Goal: Task Accomplishment & Management: Manage account settings

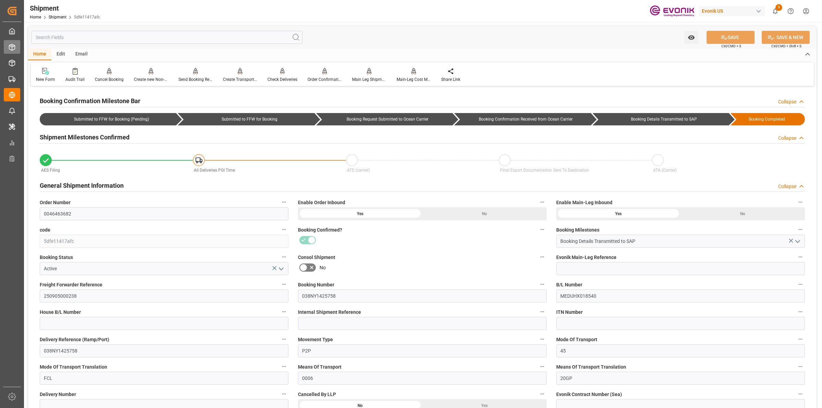
click at [10, 48] on icon at bounding box center [12, 47] width 7 height 7
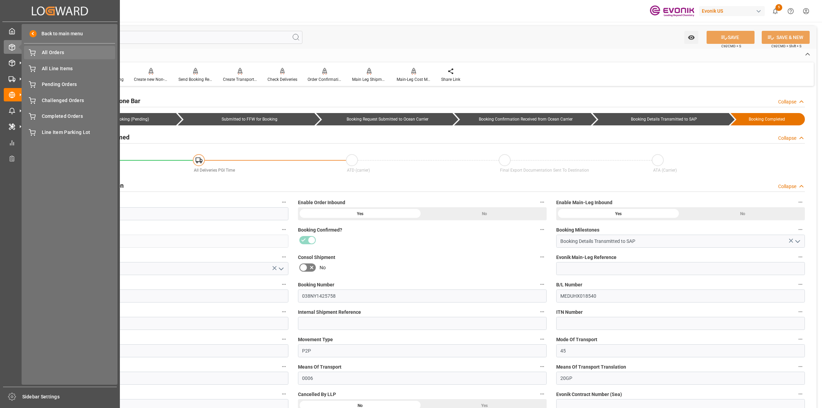
click at [49, 53] on span "All Orders" at bounding box center [79, 52] width 74 height 7
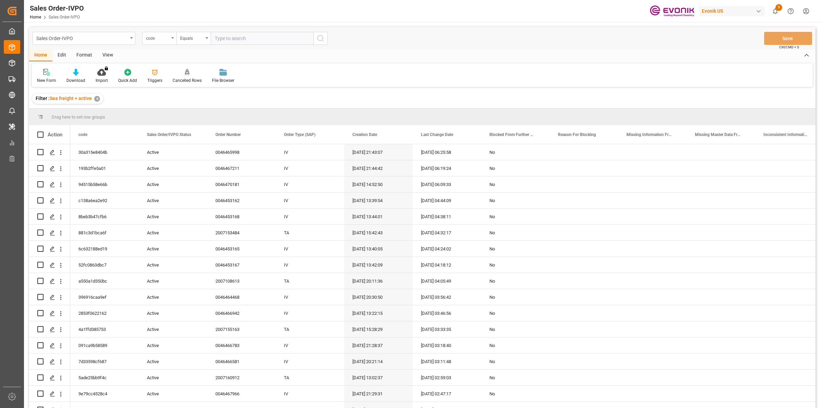
click at [148, 38] on div "code" at bounding box center [157, 38] width 23 height 8
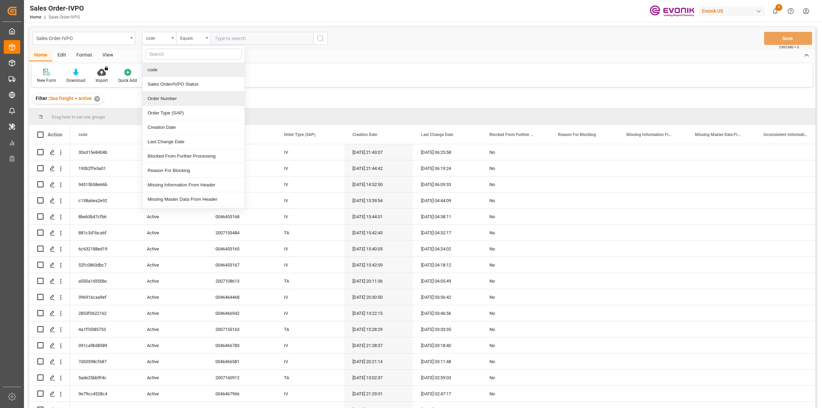
click at [158, 100] on div "Order Number" at bounding box center [193, 98] width 102 height 14
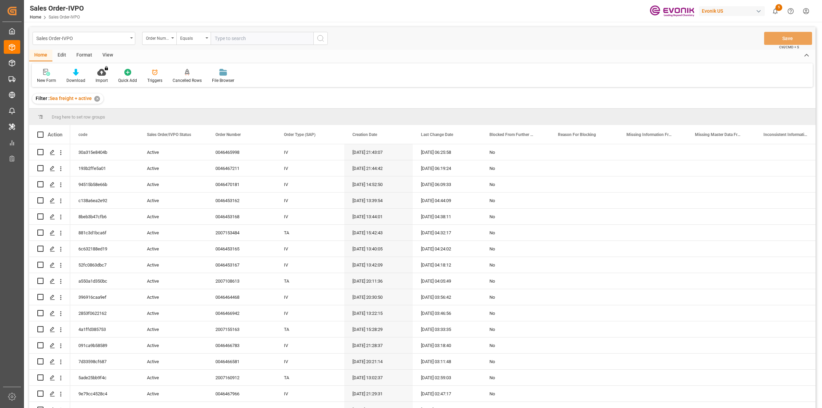
click at [216, 26] on div "Sales Order-IVPO Order Number Equals Save Ctrl/CMD + S Home Edit Format View Ne…" at bounding box center [422, 265] width 797 height 487
click at [220, 32] on input "text" at bounding box center [262, 38] width 103 height 13
paste input "0046467217"
type input "0046467217"
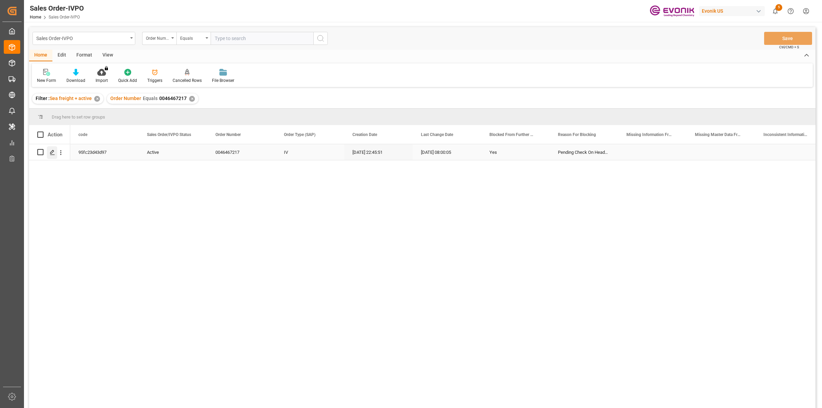
click at [50, 150] on icon "Press SPACE to select this row." at bounding box center [52, 152] width 5 height 5
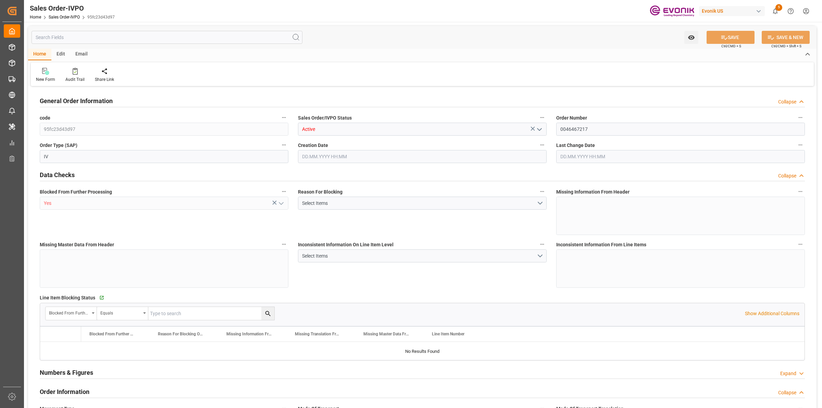
type input "BRSSZ"
type input "0"
type input "1"
type input "3877.12"
type input "07.08.2025 22:45"
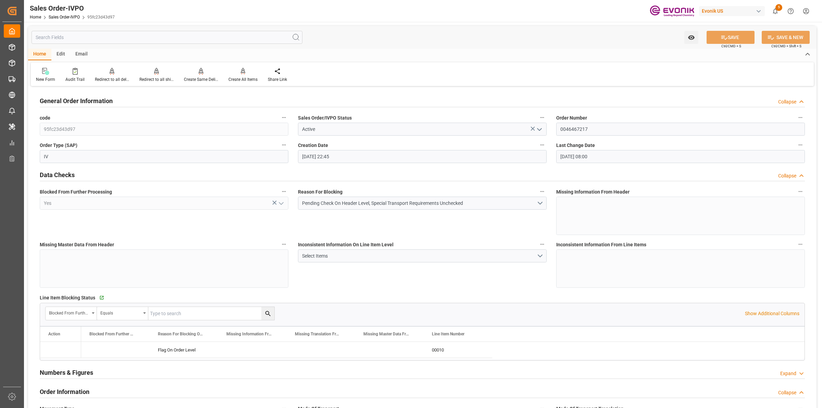
type input "01.09.2025 08:00"
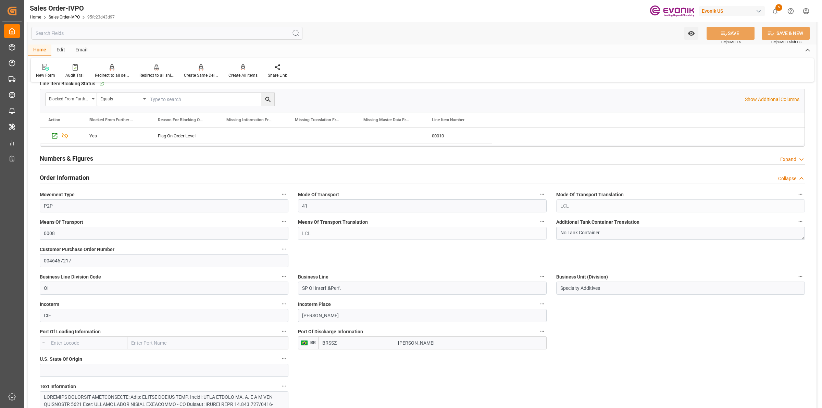
click at [368, 338] on div "BRSSZ Santos" at bounding box center [432, 342] width 228 height 13
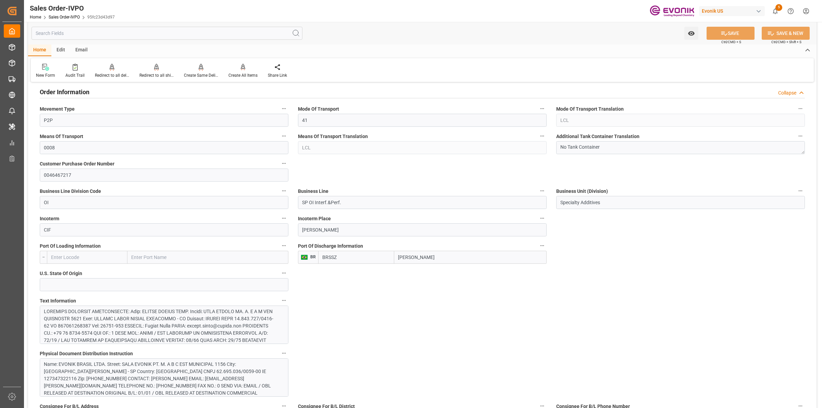
scroll to position [514, 0]
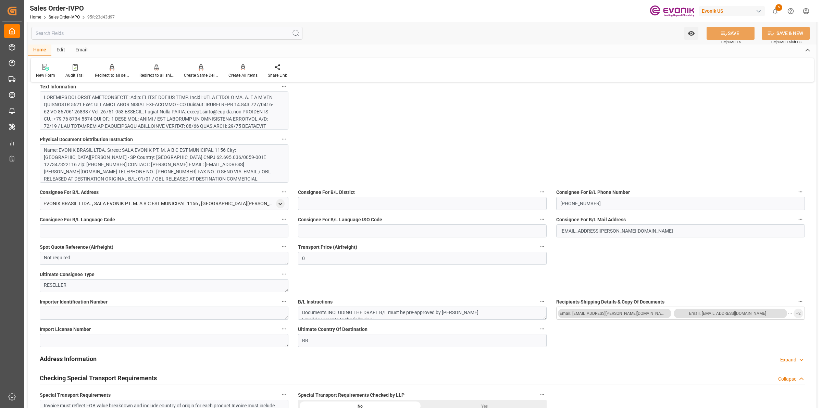
click at [205, 117] on div at bounding box center [161, 173] width 234 height 158
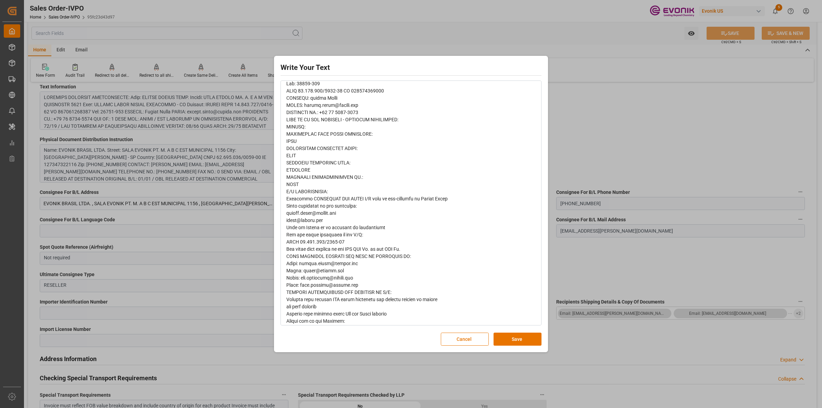
scroll to position [341, 0]
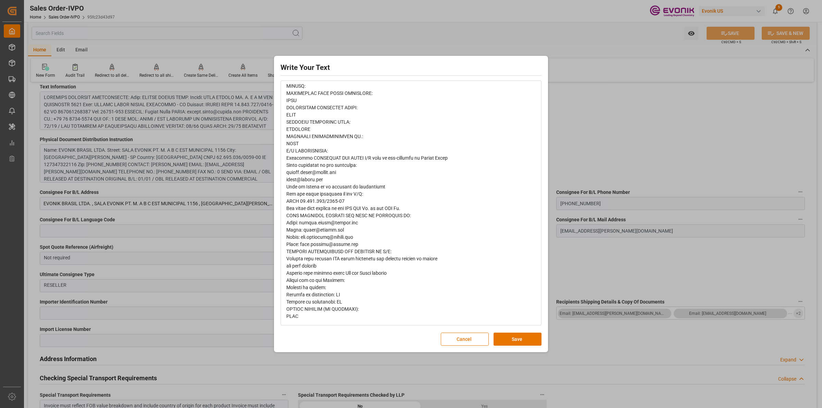
click at [607, 155] on div "Write Your Text Normal 14 Font Cancel Save" at bounding box center [411, 204] width 822 height 408
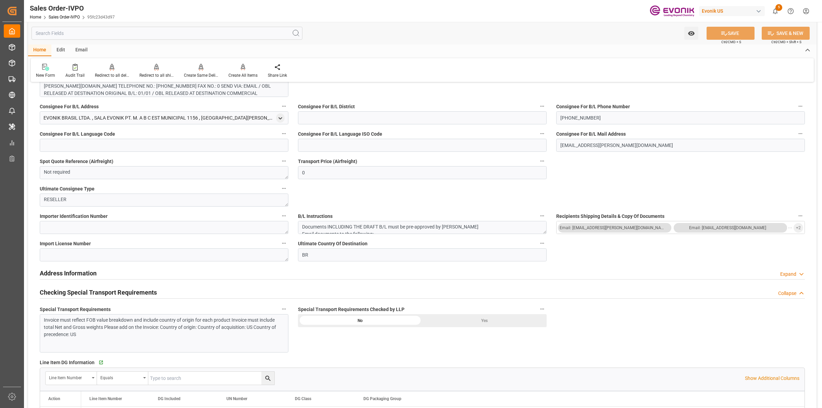
scroll to position [685, 0]
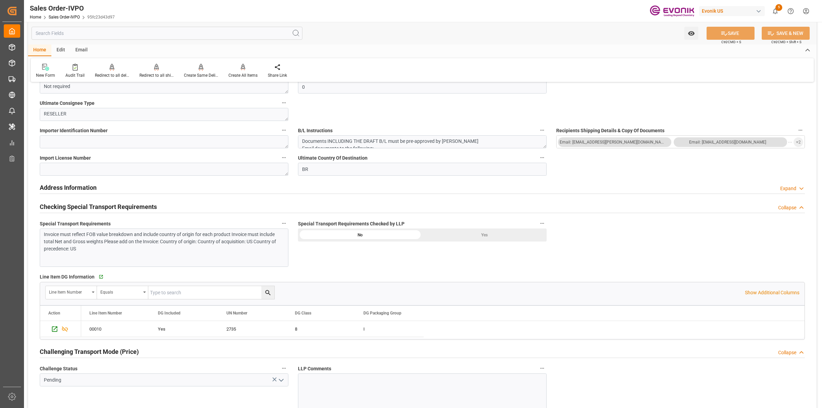
click at [486, 238] on div "Yes" at bounding box center [484, 234] width 124 height 13
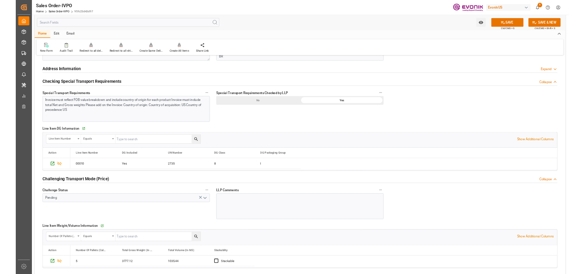
scroll to position [899, 0]
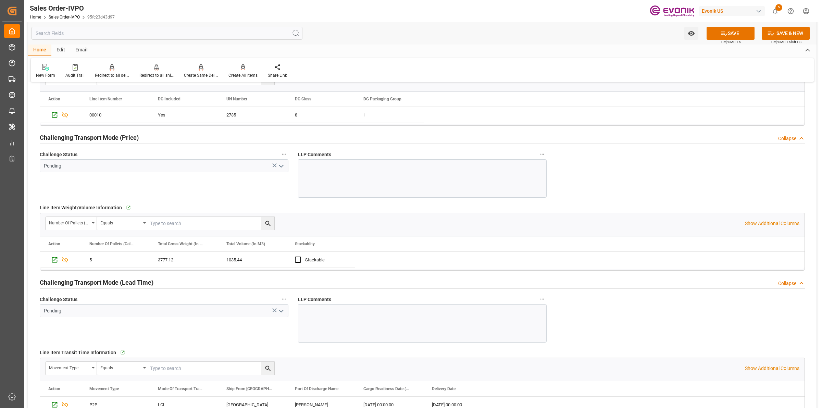
click at [280, 164] on icon "open menu" at bounding box center [281, 166] width 8 height 8
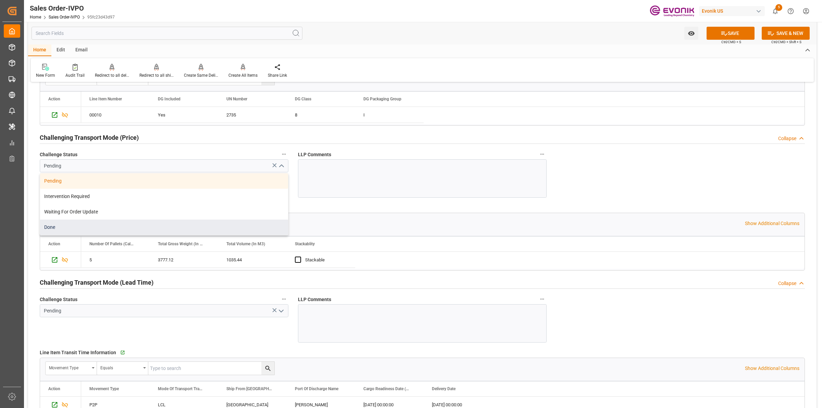
click at [60, 227] on div "Done" at bounding box center [164, 227] width 248 height 15
type input "Done"
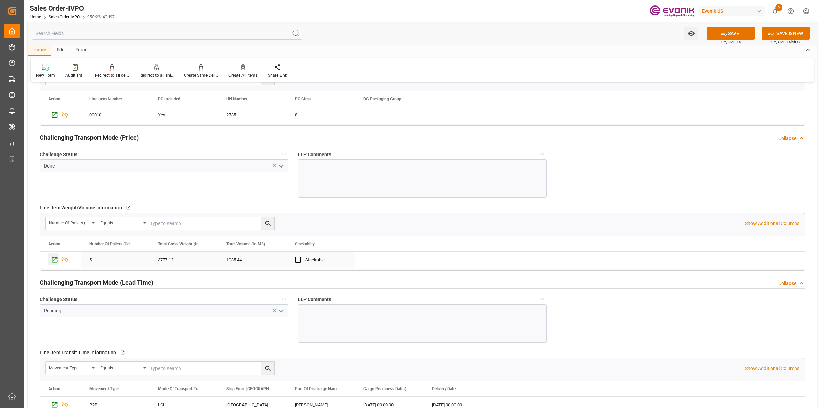
click at [55, 263] on icon "Press SPACE to select this row." at bounding box center [54, 259] width 7 height 7
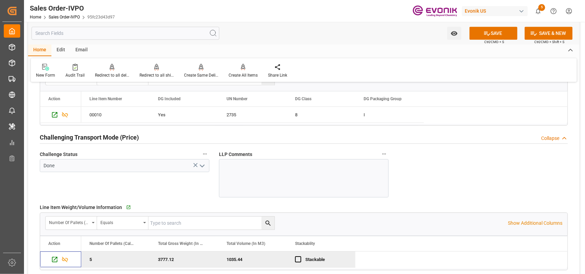
scroll to position [1028, 0]
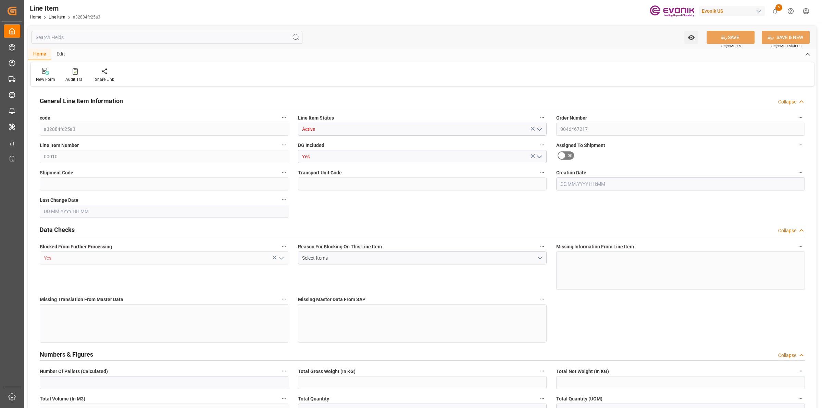
type input "5"
type input "3777.12"
type input "3440"
type input "1035.44"
type input "20"
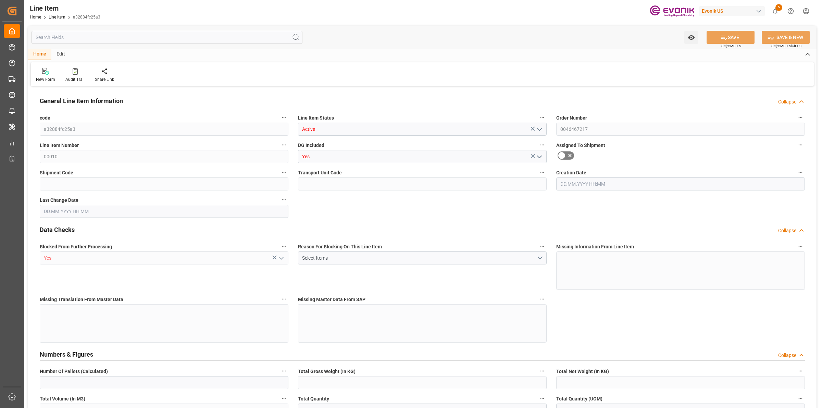
type input "15720.8"
type input "20"
type input "3440"
type input "3777.12"
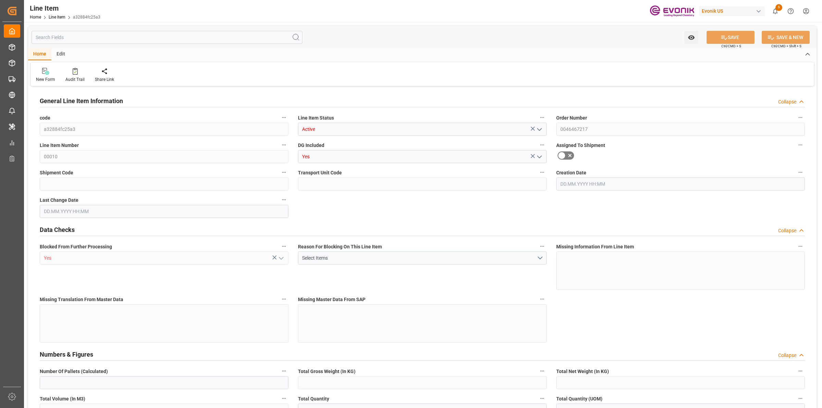
type input "3877.12"
type input "3440"
type input "1035.44"
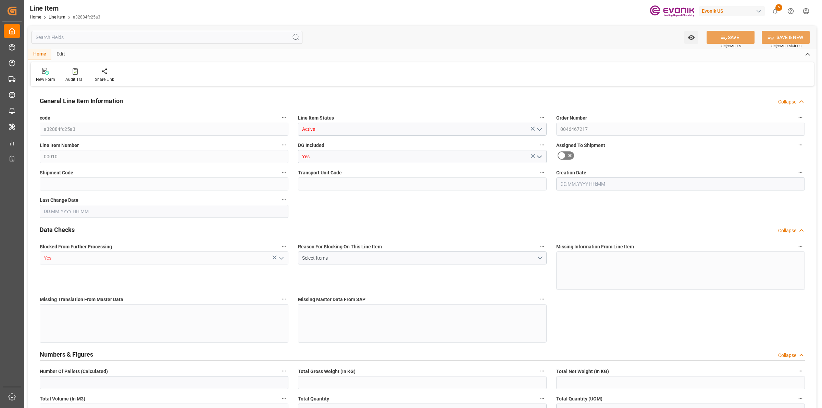
type input "0"
type input "07.08.2025 22:45"
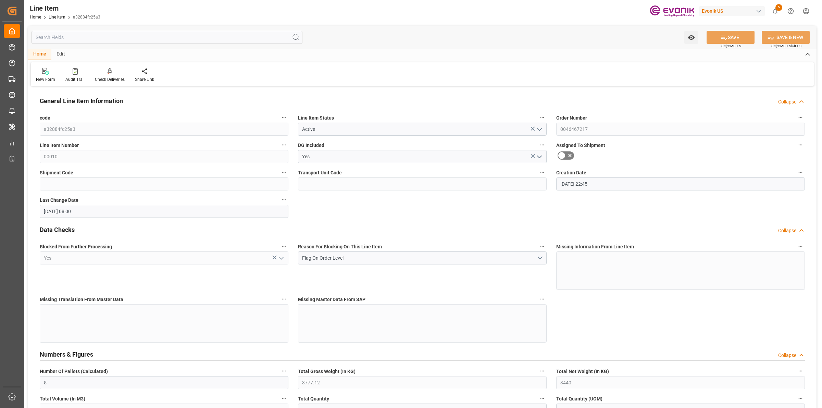
type input "01.09.2025 08:00"
type input "[DATE]"
type input "06.10.2025"
type input "29.09.2025"
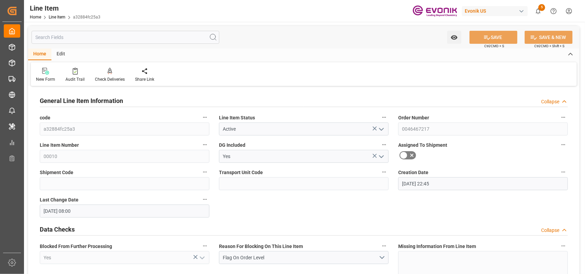
click at [95, 33] on input "text" at bounding box center [126, 37] width 188 height 13
paste input "quantity"
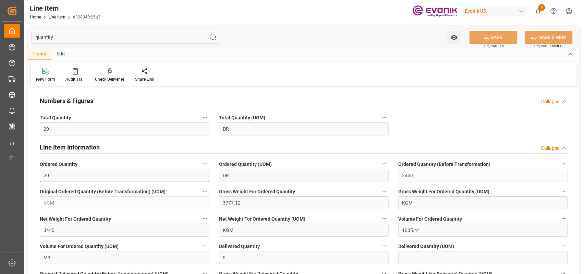
drag, startPoint x: 61, startPoint y: 174, endPoint x: 27, endPoint y: 168, distance: 34.5
click at [27, 168] on div "quantity Watch Option SAVE Ctrl/CMD + S SAVE & NEW Ctrl/CMD + Shift + S Home Ed…" at bounding box center [303, 219] width 559 height 394
click at [77, 37] on input "quantity" at bounding box center [126, 37] width 188 height 13
drag, startPoint x: 77, startPoint y: 37, endPoint x: 96, endPoint y: 27, distance: 21.3
click at [3, 28] on div "Created by potrace 1.15, written by Peter Selinger 2001-2017 Created by potrace…" at bounding box center [292, 137] width 585 height 274
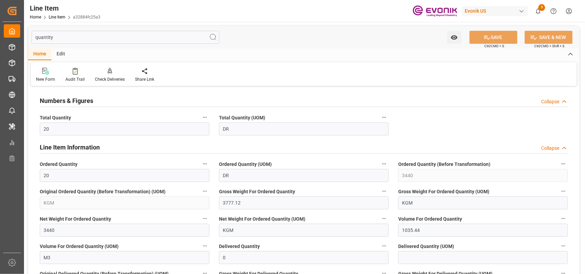
paste input "volume"
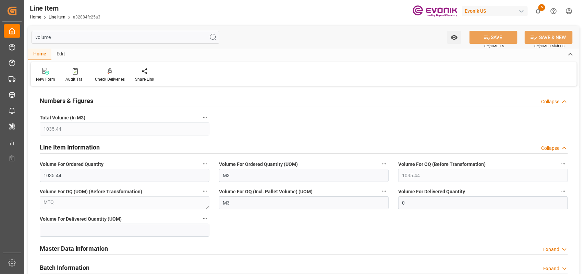
scroll to position [86, 0]
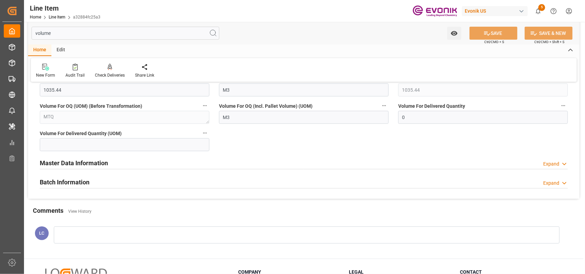
type input "volume"
click at [83, 164] on h2 "Master Data Information" at bounding box center [74, 163] width 68 height 9
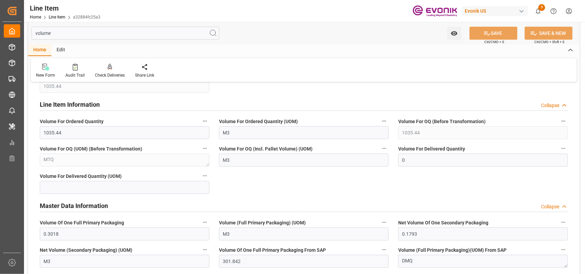
scroll to position [0, 0]
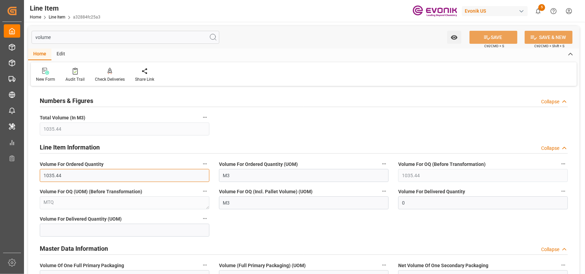
drag, startPoint x: 70, startPoint y: 177, endPoint x: 95, endPoint y: 166, distance: 27.3
click at [32, 171] on div "Numbers & Figures Collapse Total Volume (In M3) 1035.44 Line Item Information C…" at bounding box center [303, 227] width 551 height 279
click at [64, 184] on div "Volume For Ordered Quantity 1035.44" at bounding box center [124, 170] width 179 height 27
click at [69, 176] on input "1035.44" at bounding box center [125, 175] width 170 height 13
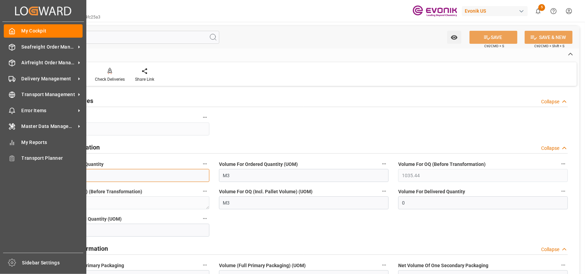
drag, startPoint x: 71, startPoint y: 175, endPoint x: 21, endPoint y: 167, distance: 51.0
click at [21, 167] on div "Created by potrace 1.15, written by Peter Selinger 2001-2017 Created by potrace…" at bounding box center [292, 137] width 585 height 274
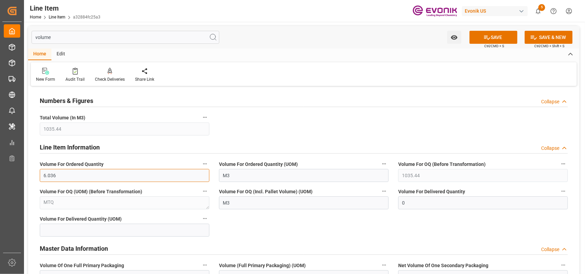
type input "6.036"
click at [481, 33] on button "SAVE" at bounding box center [493, 37] width 48 height 13
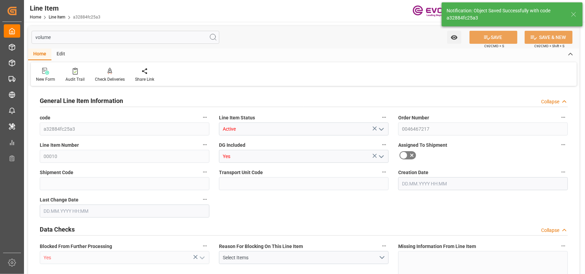
type input "6.036"
type input "5"
type input "3777.12"
type input "3440"
type input "20"
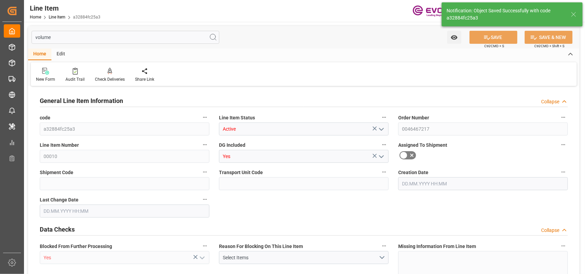
type input "15720.8"
type input "20"
type input "3440"
type input "3777.12"
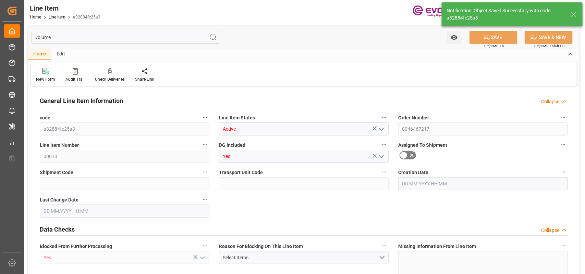
type input "3877.12"
type input "3440"
type input "0"
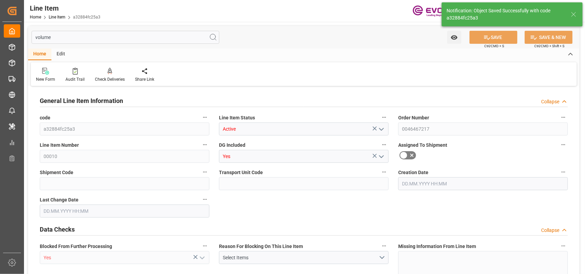
type input "0"
type input "07.08.2025 22:45"
type input "02.09.2025 06:57"
type input "[DATE]"
type input "06.10.2025"
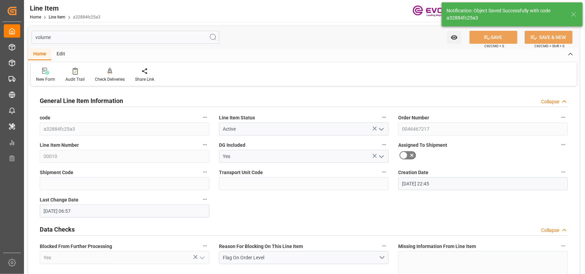
type input "29.09.2025"
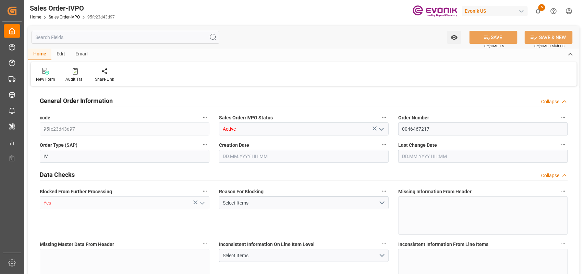
type input "BRSSZ"
type input "0"
type input "1"
type input "3877.12"
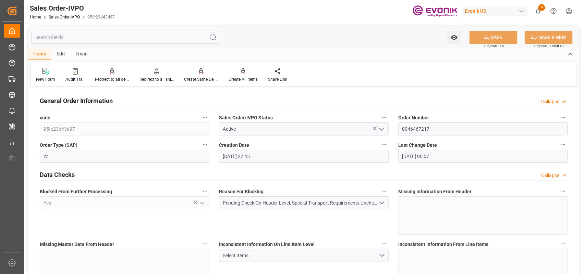
type input "[DATE] 22:45"
type input "02.09.2025 06:57"
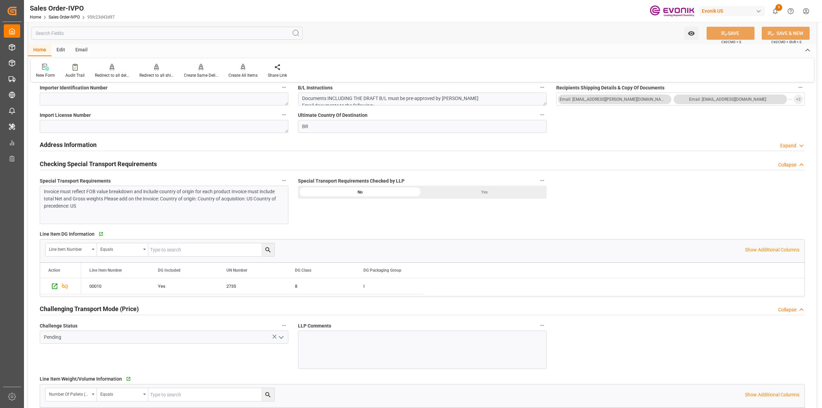
scroll to position [557, 0]
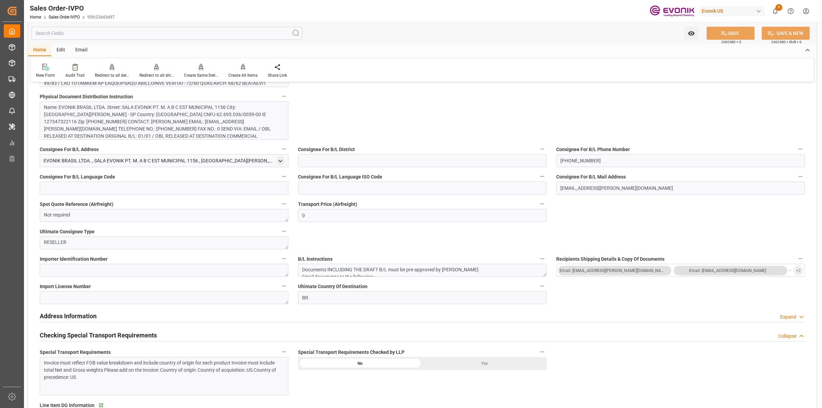
click at [480, 274] on div "Yes" at bounding box center [484, 363] width 124 height 13
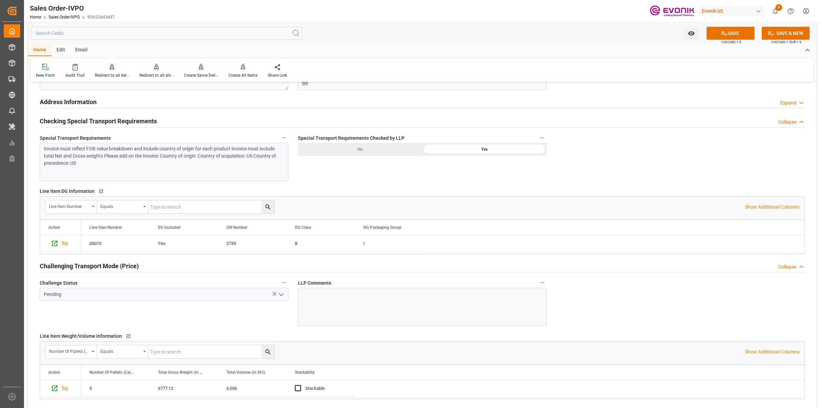
click at [283, 274] on button "open menu" at bounding box center [281, 294] width 10 height 11
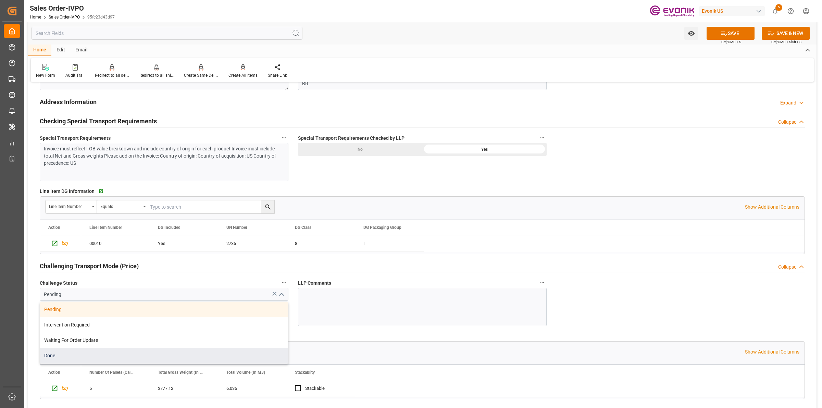
click at [96, 274] on div "Done" at bounding box center [164, 355] width 248 height 15
type input "Done"
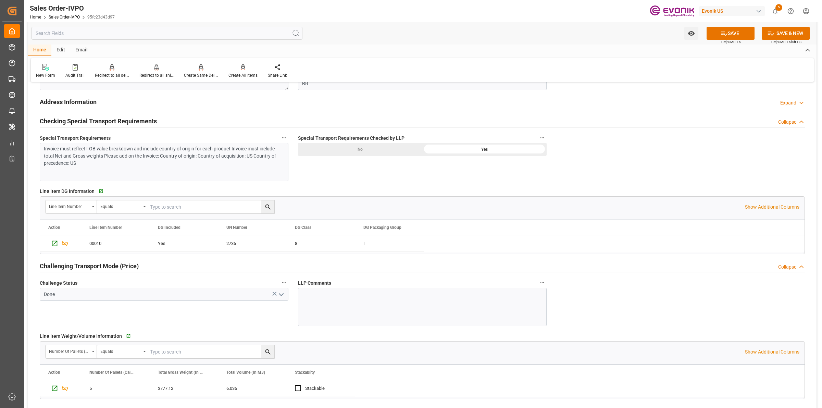
scroll to position [942, 0]
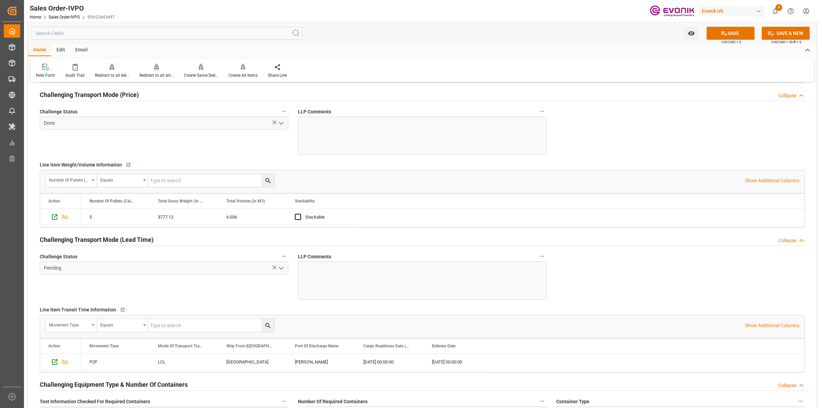
click at [278, 267] on icon "open menu" at bounding box center [281, 268] width 8 height 8
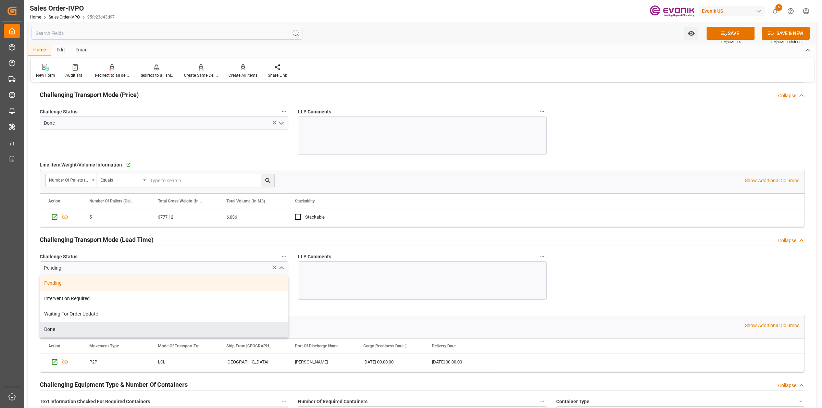
drag, startPoint x: 74, startPoint y: 330, endPoint x: 181, endPoint y: 309, distance: 109.0
click at [74, 274] on div "Done" at bounding box center [164, 329] width 248 height 15
type input "Done"
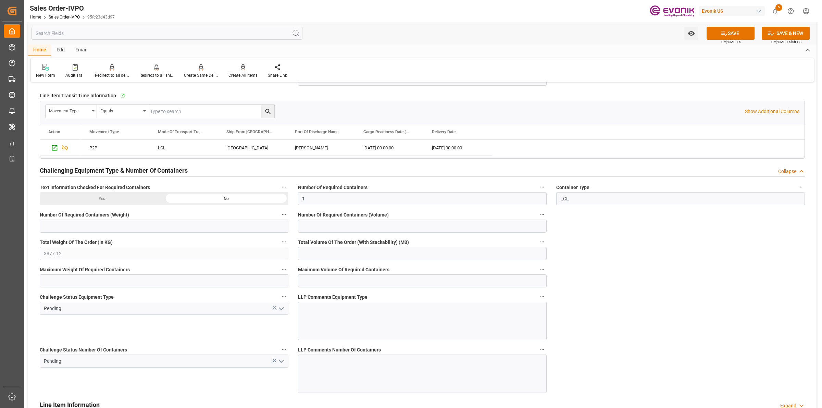
scroll to position [1284, 0]
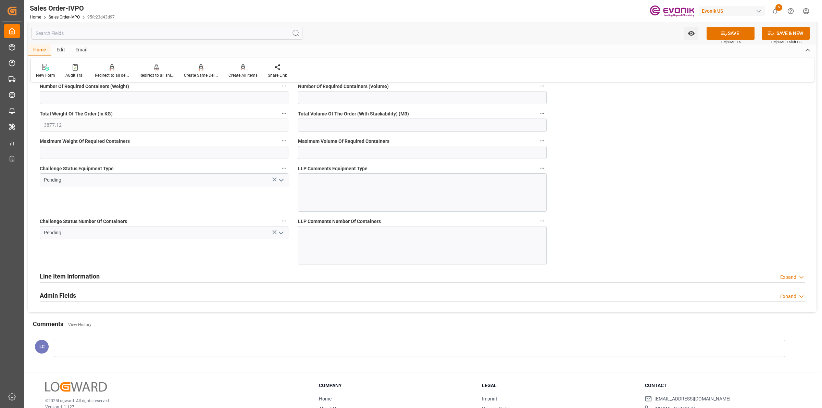
click at [279, 231] on icon "open menu" at bounding box center [281, 233] width 8 height 8
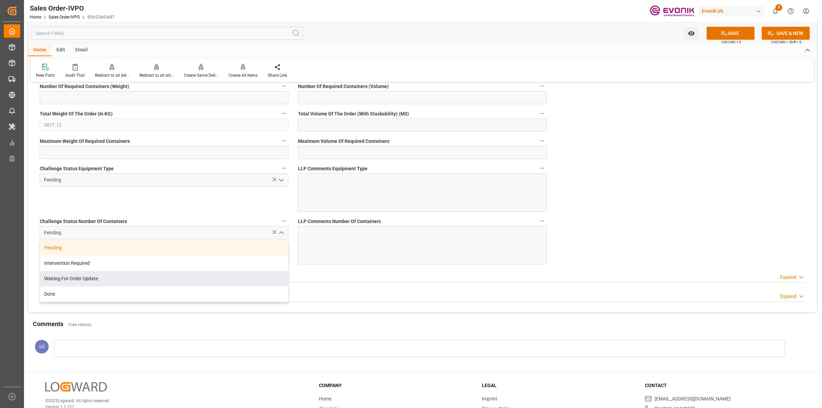
click at [96, 274] on div "Done" at bounding box center [164, 293] width 248 height 15
type input "Done"
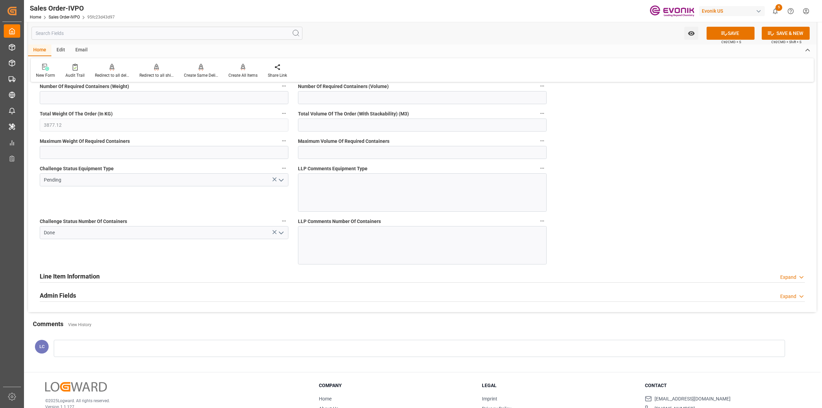
click at [277, 184] on icon "open menu" at bounding box center [281, 180] width 8 height 8
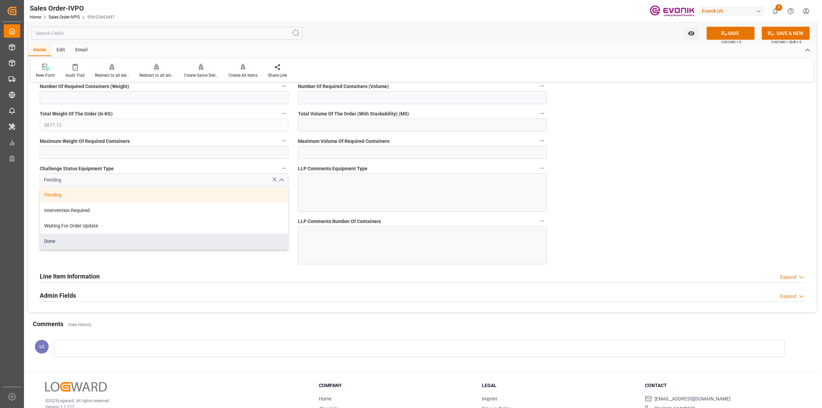
click at [103, 243] on div "Done" at bounding box center [164, 241] width 248 height 15
type input "Done"
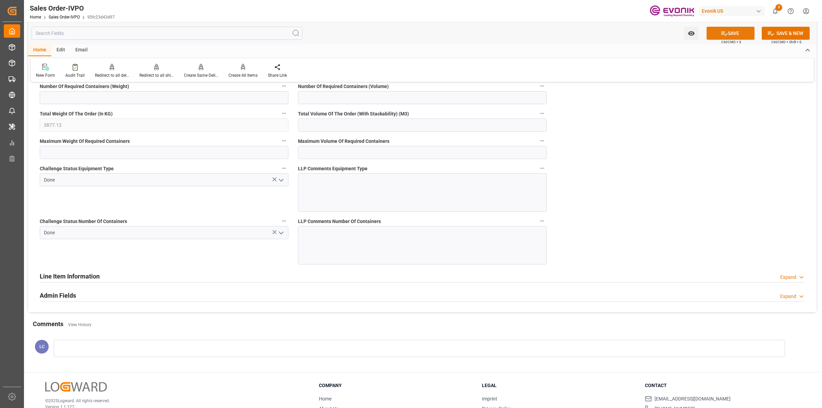
click at [584, 33] on button "SAVE" at bounding box center [731, 33] width 48 height 13
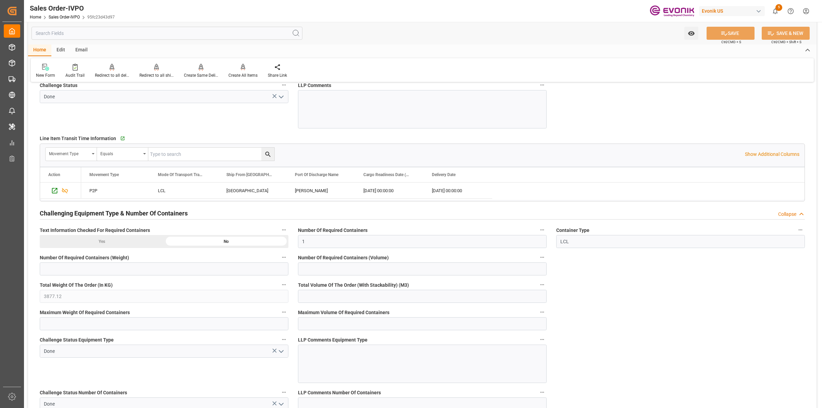
scroll to position [1070, 0]
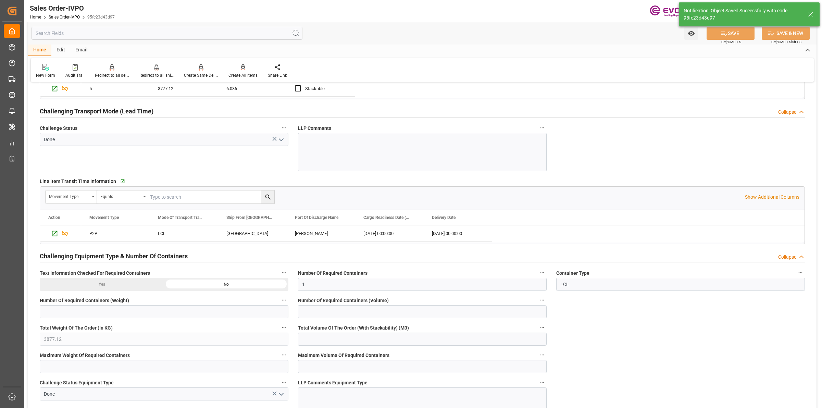
type input "[DATE] 07:00"
type input "No"
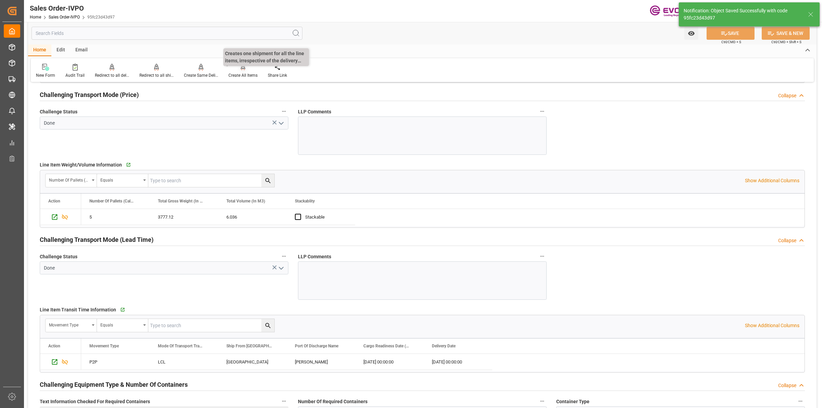
click at [244, 69] on div at bounding box center [242, 66] width 29 height 7
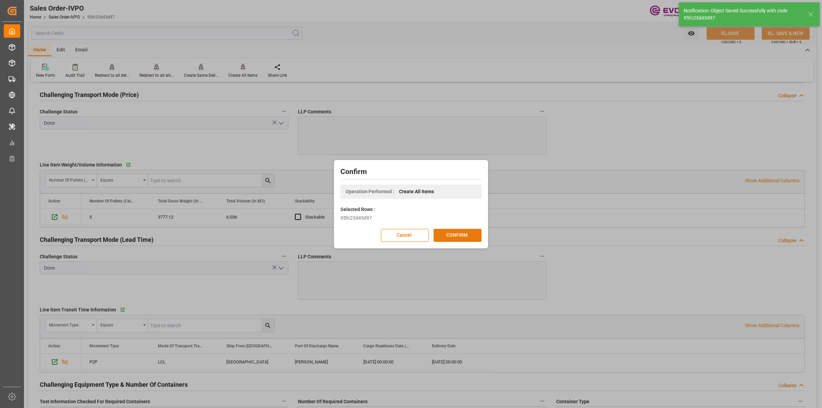
click at [457, 235] on button "CONFIRM" at bounding box center [458, 235] width 48 height 13
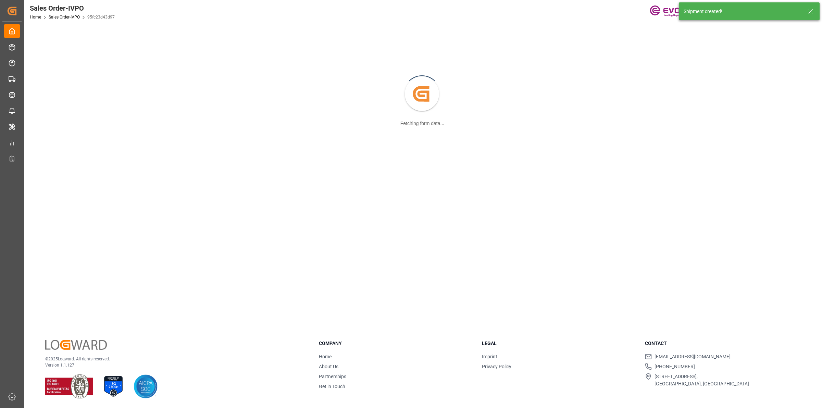
scroll to position [74, 0]
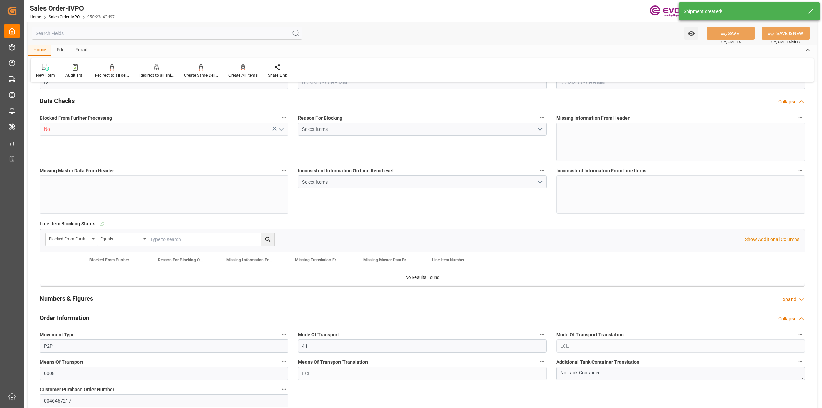
type input "BRSSZ"
type input "0"
type input "1"
type input "3877.12"
type input "07.08.2025 22:45"
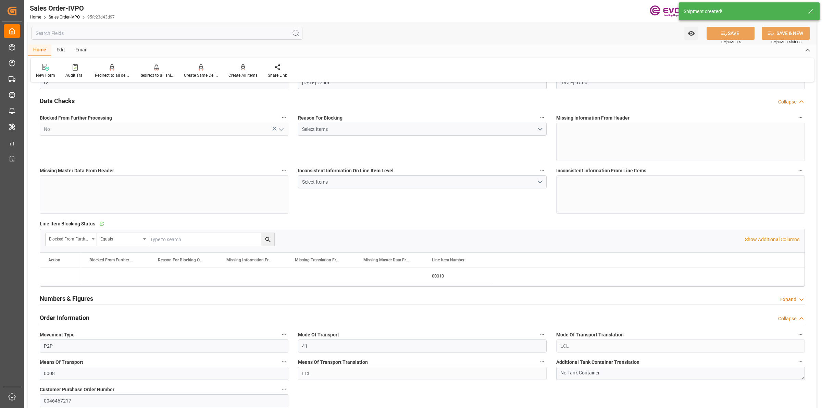
type input "[DATE] 07:00"
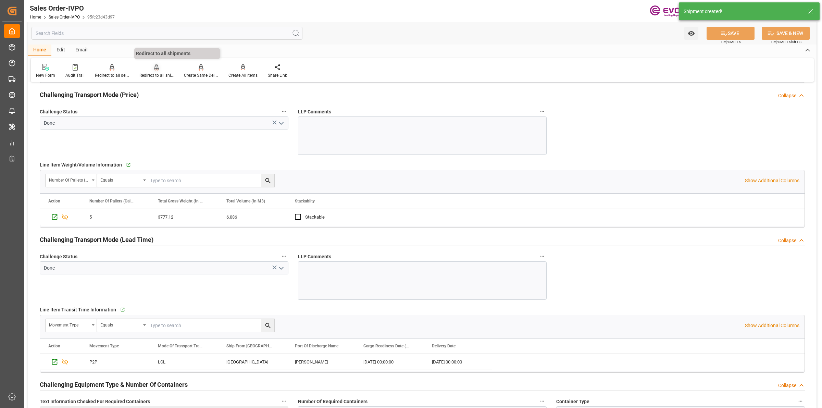
click at [146, 68] on div at bounding box center [156, 66] width 34 height 7
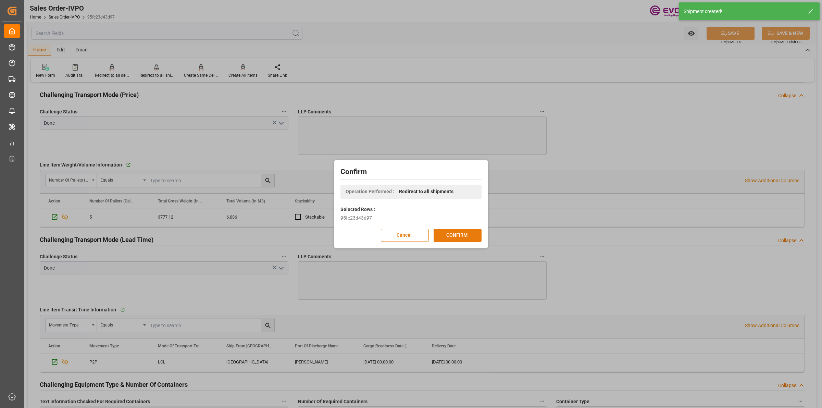
click at [451, 232] on button "CONFIRM" at bounding box center [458, 235] width 48 height 13
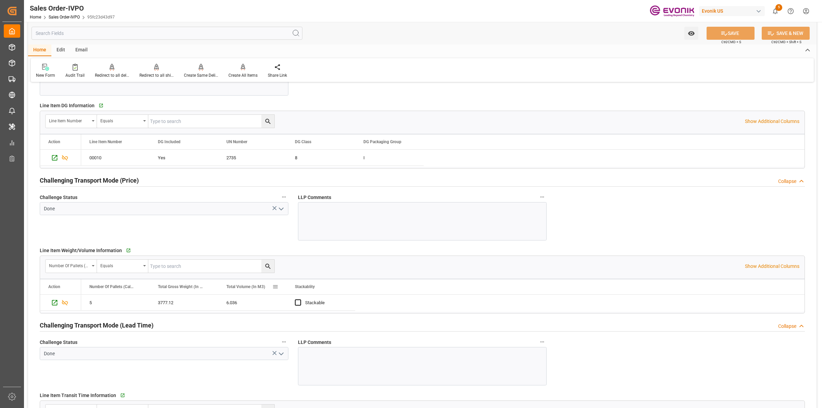
scroll to position [1113, 0]
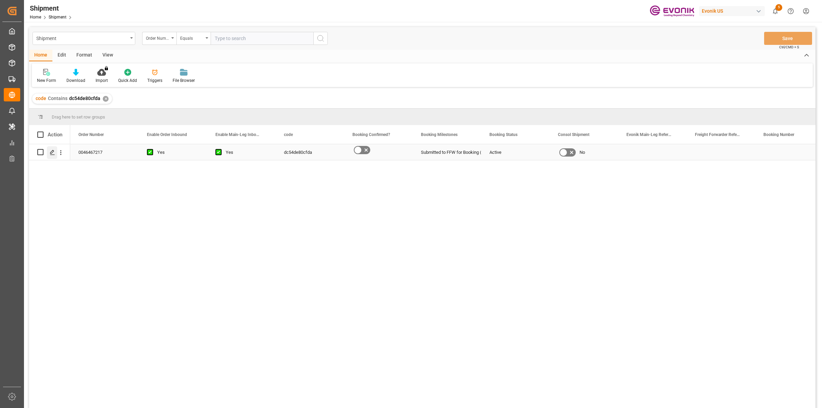
click at [50, 152] on icon "Press SPACE to select this row." at bounding box center [52, 152] width 5 height 5
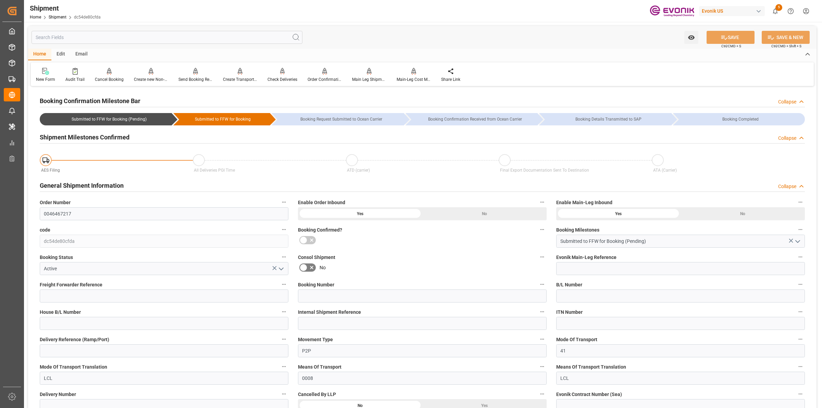
scroll to position [214, 0]
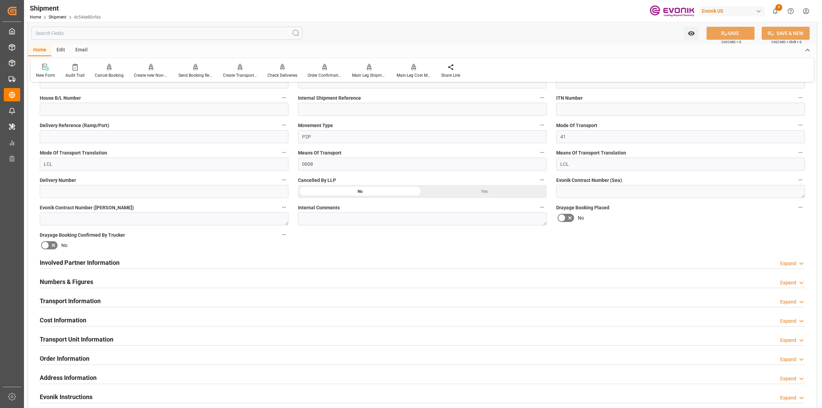
click at [153, 261] on div "Involved Partner Information Expand" at bounding box center [422, 262] width 765 height 13
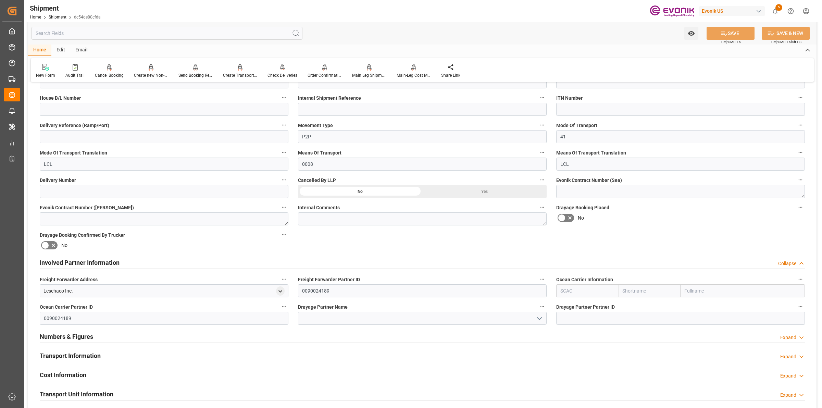
click at [573, 288] on input "text" at bounding box center [587, 290] width 62 height 13
click at [562, 303] on b "ALRB" at bounding box center [567, 305] width 12 height 5
type input "ALRB"
type input "AC Containerline"
type input "AC Containerline GmbH"
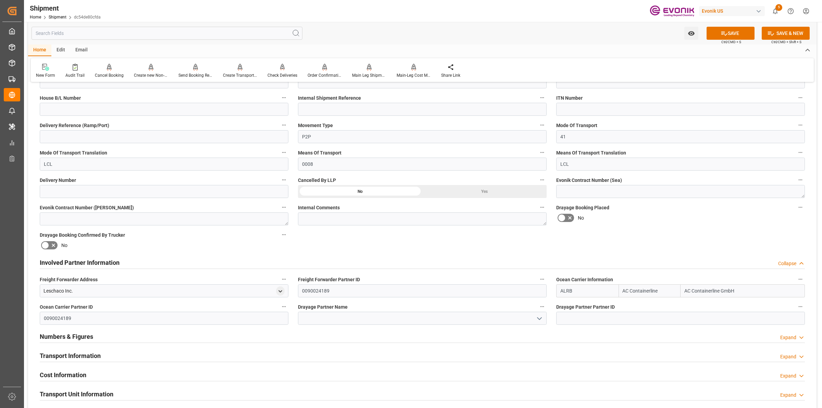
type input "ALRB"
click at [368, 303] on label "Drayage Partner Name" at bounding box center [422, 307] width 249 height 10
click at [538, 303] on button "Drayage Partner Name" at bounding box center [542, 306] width 9 height 9
click at [362, 321] on div at bounding box center [411, 204] width 822 height 408
click at [345, 318] on input at bounding box center [422, 318] width 249 height 13
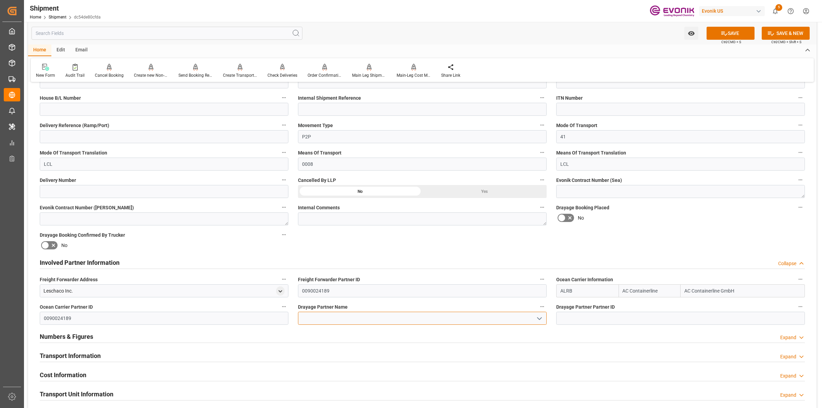
paste input "ESTES"
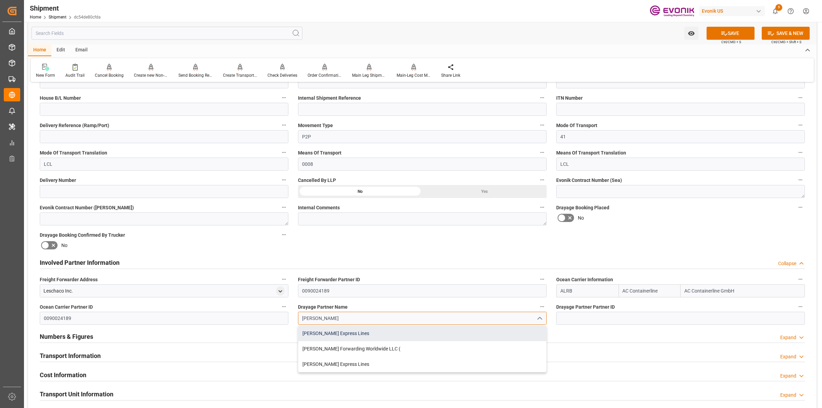
click at [319, 331] on div "Estes Express Lines" at bounding box center [422, 333] width 248 height 15
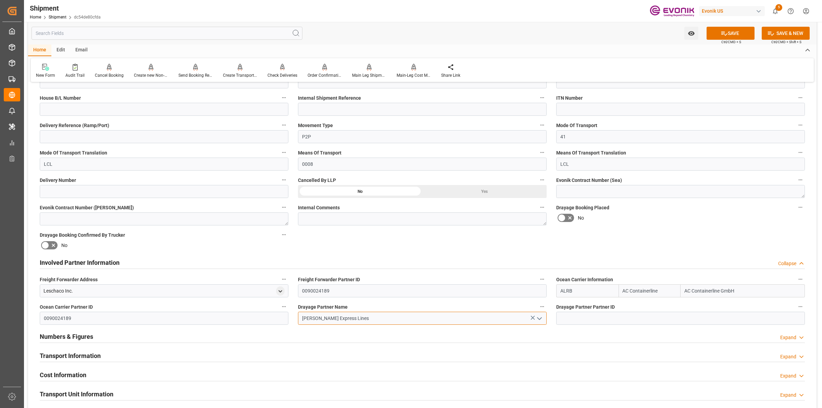
type input "Estes Express Lines"
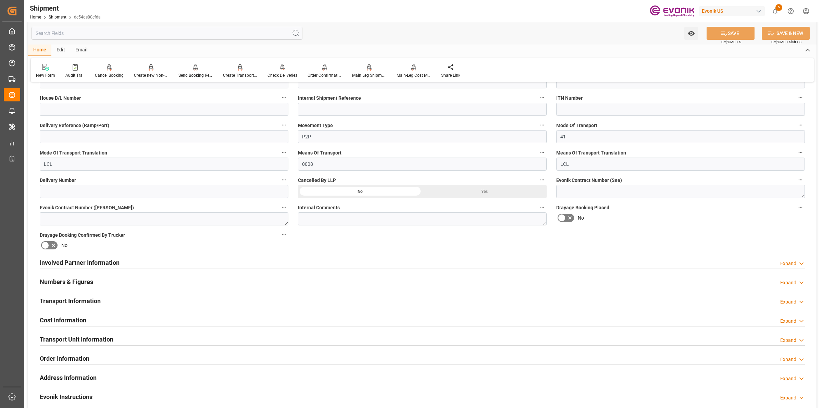
click at [215, 266] on div "Involved Partner Information Expand" at bounding box center [422, 262] width 765 height 13
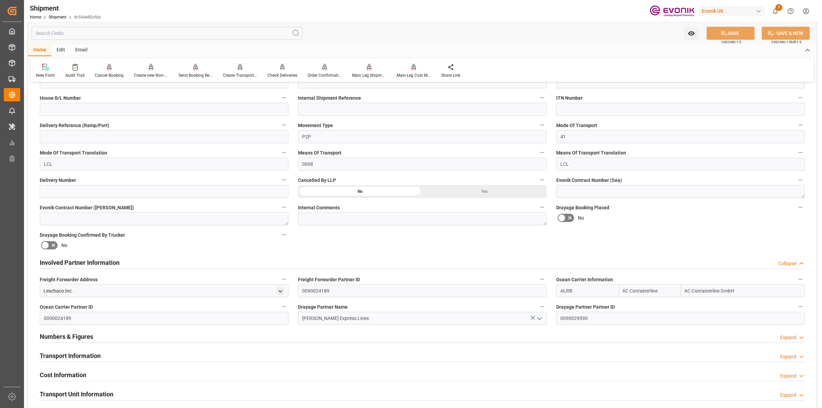
click at [215, 266] on div "Involved Partner Information Collapse" at bounding box center [422, 262] width 765 height 13
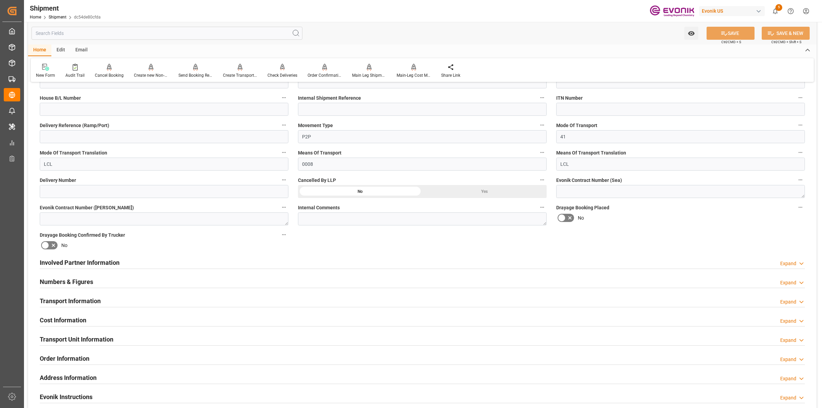
scroll to position [385, 0]
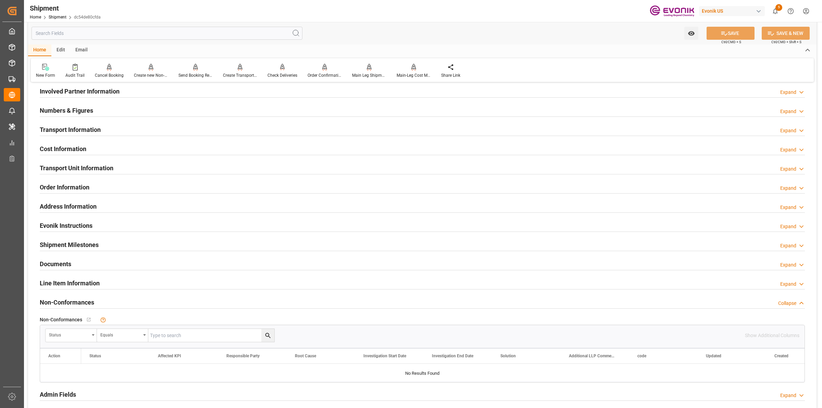
click at [113, 91] on h2 "Involved Partner Information" at bounding box center [80, 91] width 80 height 9
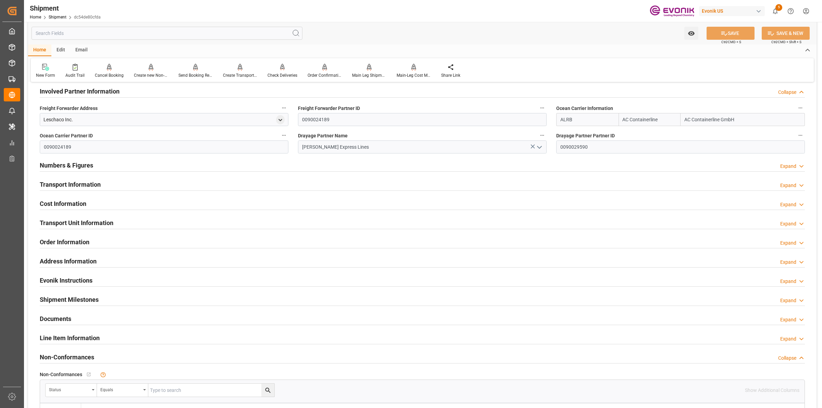
drag, startPoint x: 90, startPoint y: 184, endPoint x: 90, endPoint y: 165, distance: 18.5
click at [91, 184] on h2 "Transport Information" at bounding box center [70, 184] width 61 height 9
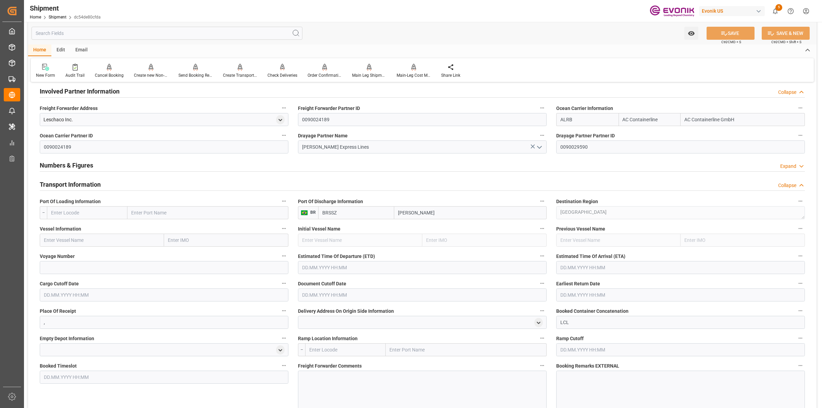
click at [102, 90] on h2 "Involved Partner Information" at bounding box center [80, 91] width 80 height 9
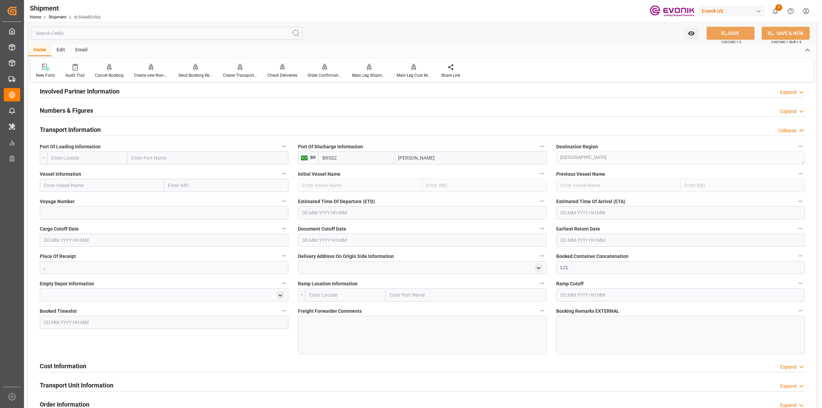
click at [85, 159] on input "text" at bounding box center [87, 157] width 80 height 13
paste input "Chicago"
click at [109, 158] on input "Chicago" at bounding box center [87, 157] width 80 height 13
click at [0, 151] on html "Created by potrace 1.15, written by Peter Selinger 2001-2017 Created by potrace…" at bounding box center [411, 204] width 822 height 408
paste input "JACKSONVILLE"
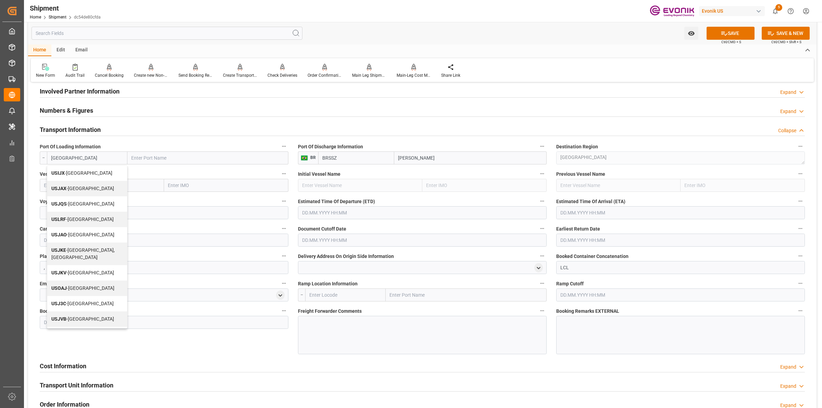
click at [75, 187] on span "USJAX - Jacksonville" at bounding box center [82, 188] width 63 height 5
type input "USJAX"
type input "[GEOGRAPHIC_DATA]"
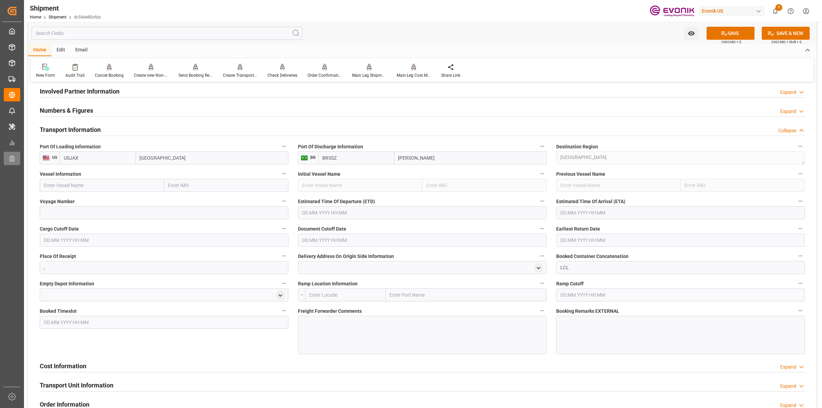
type input "USJAX"
click at [111, 183] on input "text" at bounding box center [102, 185] width 124 height 13
paste input "MAERSK MONTE ALEGRE"
type input "MAERSK MONTE ALEGRE"
click at [102, 198] on span "MAERSK MONTE ALEGRE - 9348065" at bounding box center [87, 200] width 87 height 5
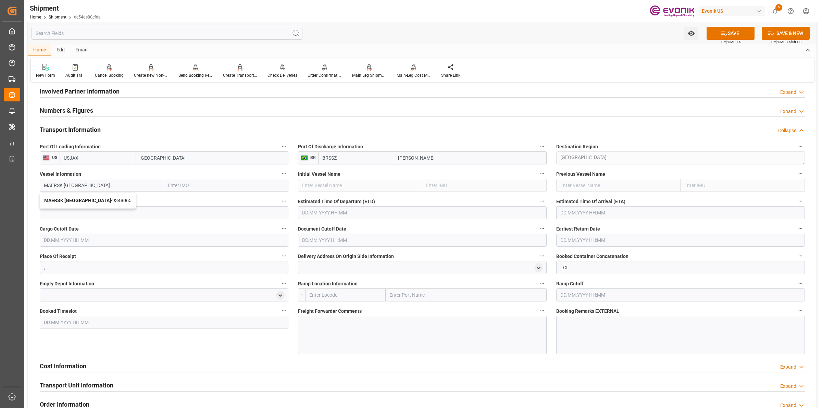
type input "9348065"
type input "MAERSK MONTE ALEGRE"
click at [134, 216] on input at bounding box center [164, 212] width 249 height 13
paste input "542S"
type input "542S"
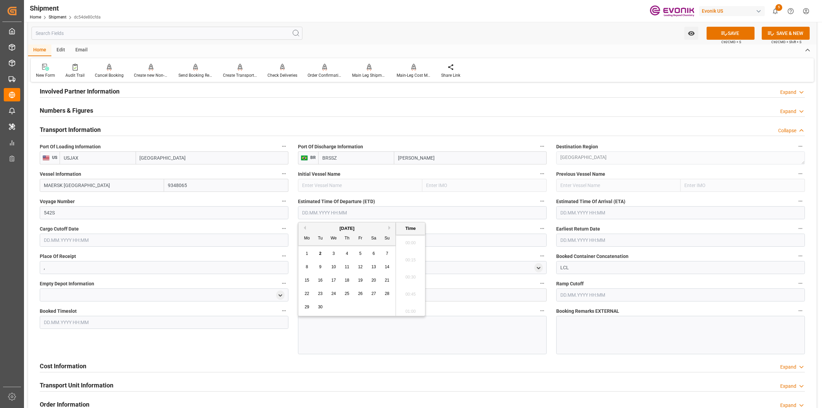
scroll to position [105, 0]
type input "[DATE] 00:00"
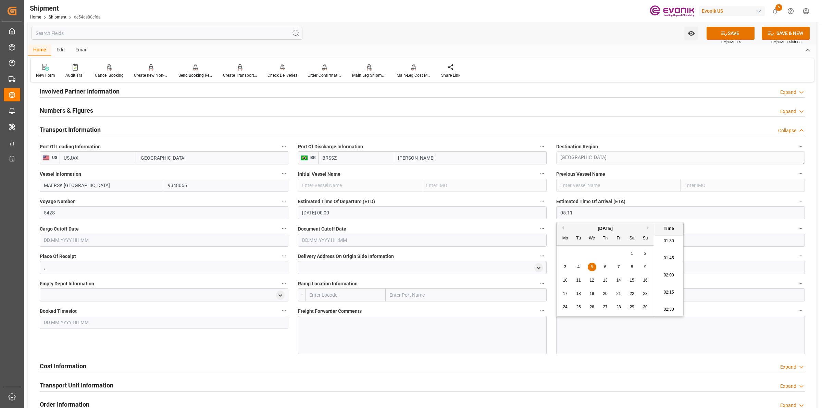
type input "[DATE] 00:00"
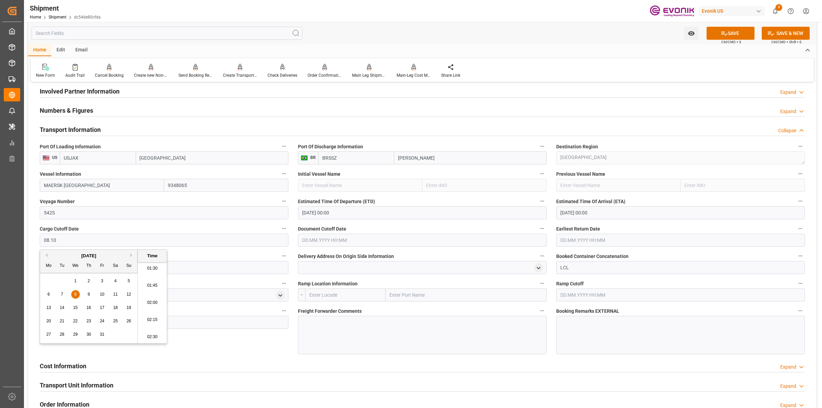
type input "[DATE] 00:00"
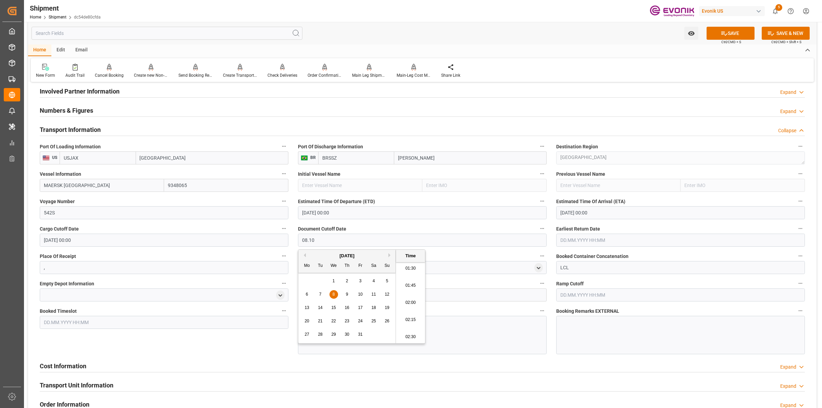
type input "[DATE] 00:00"
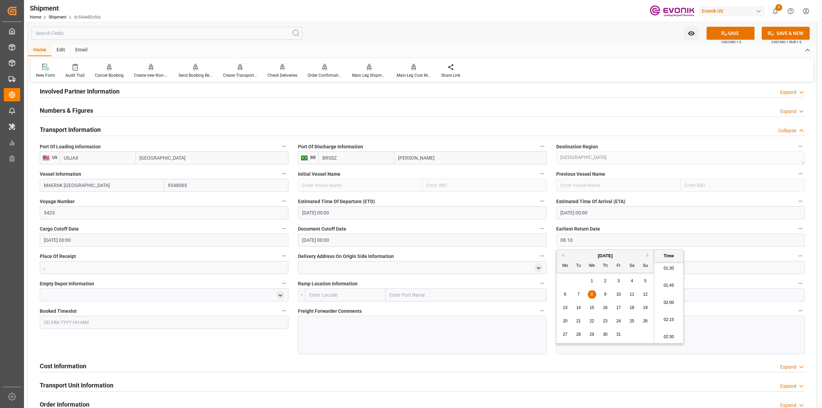
type input "[DATE] 00:00"
click at [730, 36] on button "SAVE" at bounding box center [731, 33] width 48 height 13
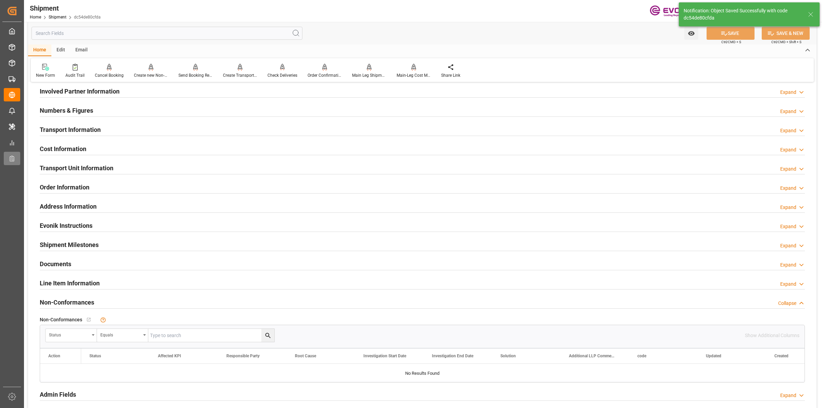
type input "MAERSK MONTE ALEGRE"
type input "9348065"
click at [108, 128] on div "Transport Information Expand" at bounding box center [422, 129] width 765 height 13
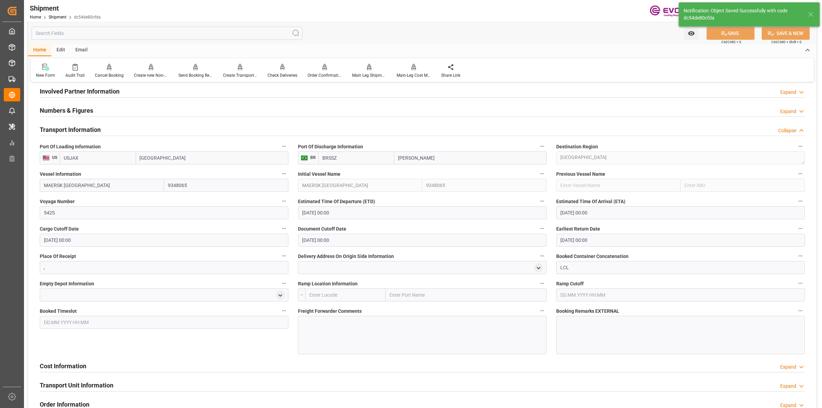
click at [327, 298] on input "text" at bounding box center [345, 294] width 80 height 13
paste input "CHICAGO"
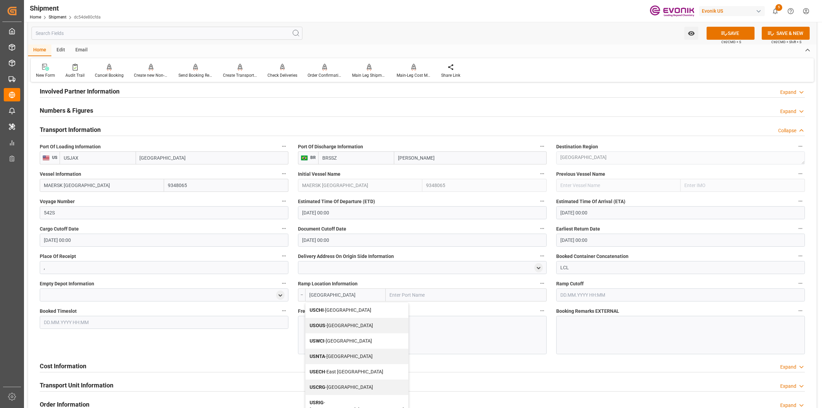
click at [332, 308] on span "USCHI - Chicago" at bounding box center [341, 309] width 62 height 5
type input "USCHI"
type input "Chicago"
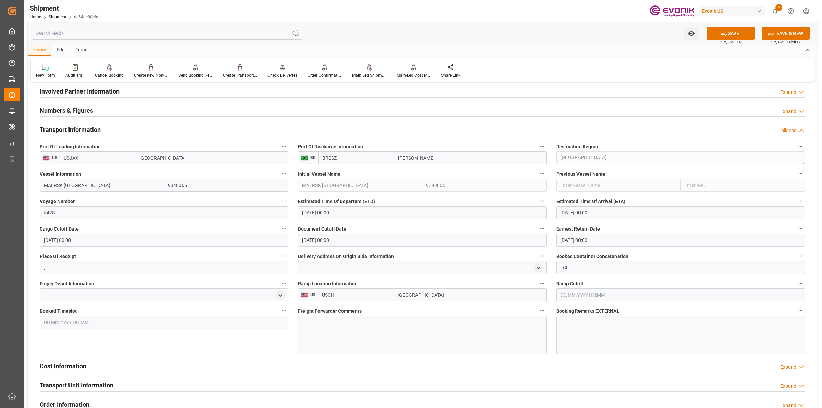
type input "USCHI"
click at [420, 329] on div at bounding box center [422, 335] width 249 height 38
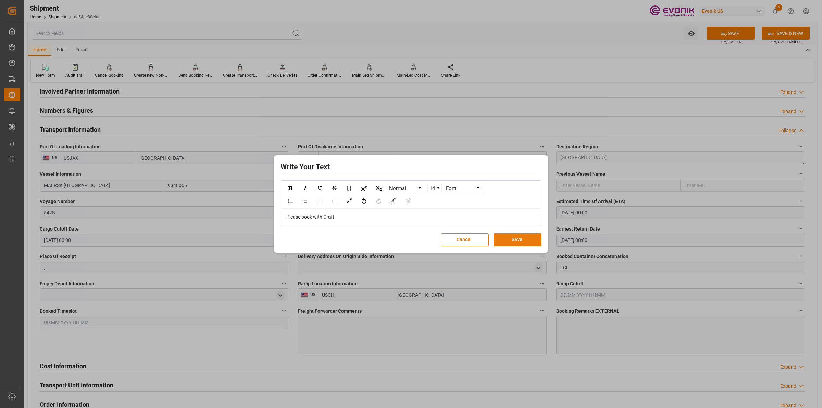
click at [532, 238] on button "Save" at bounding box center [518, 239] width 48 height 13
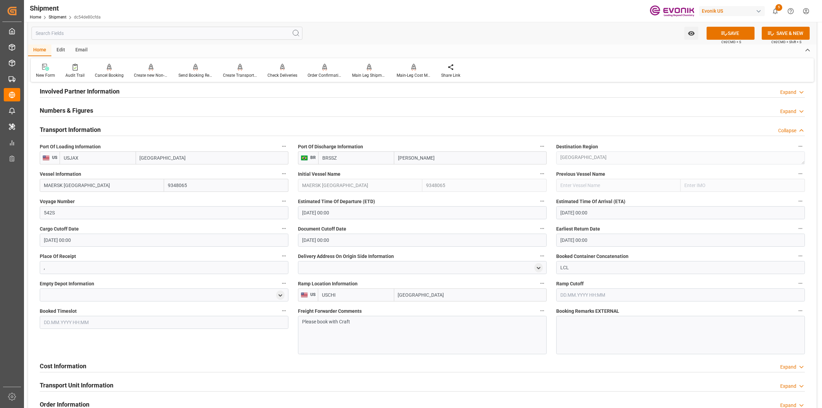
click at [709, 43] on div "Watch Option SAVE Ctrl/CMD + S SAVE & NEW Ctrl/CMD + Shift + S" at bounding box center [422, 33] width 788 height 23
click at [713, 38] on button "SAVE" at bounding box center [731, 33] width 48 height 13
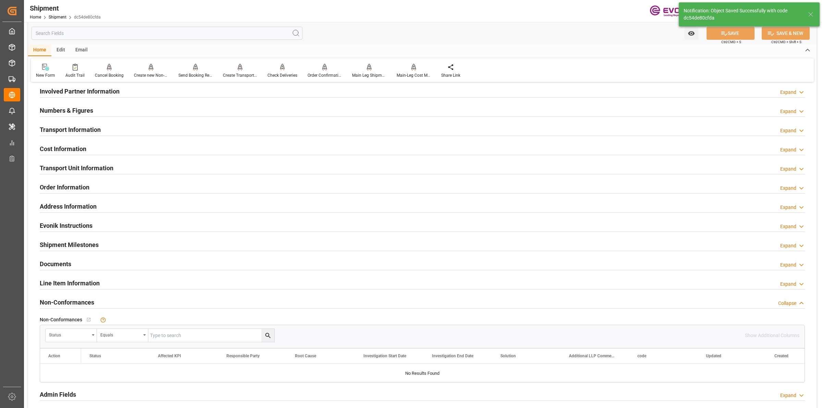
click at [96, 149] on div "Cost Information Expand" at bounding box center [422, 148] width 765 height 13
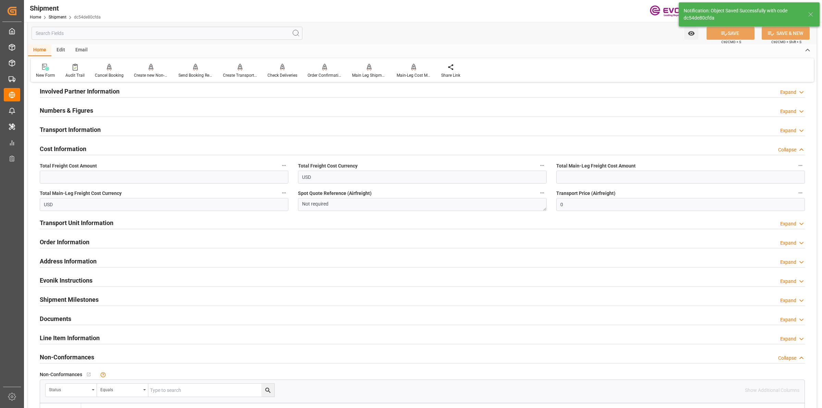
click at [93, 106] on div "Numbers & Figures Expand" at bounding box center [422, 109] width 765 height 13
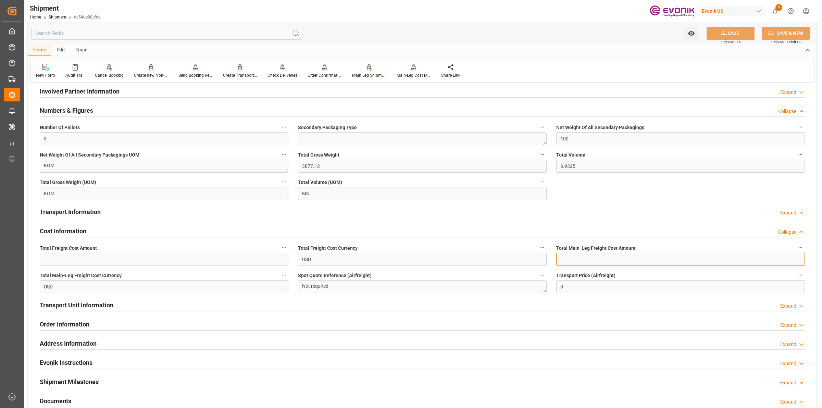
click at [576, 265] on input "text" at bounding box center [680, 259] width 249 height 13
type input "522.4"
click at [59, 253] on input "text" at bounding box center [164, 259] width 249 height 13
type input "814.4"
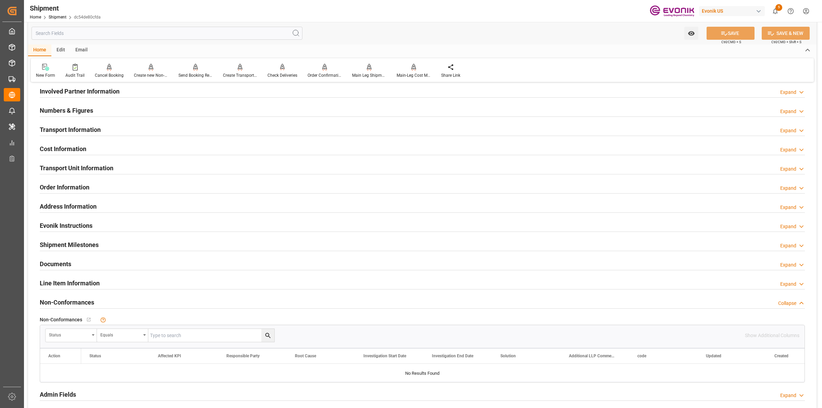
click at [78, 144] on h2 "Cost Information" at bounding box center [63, 148] width 47 height 9
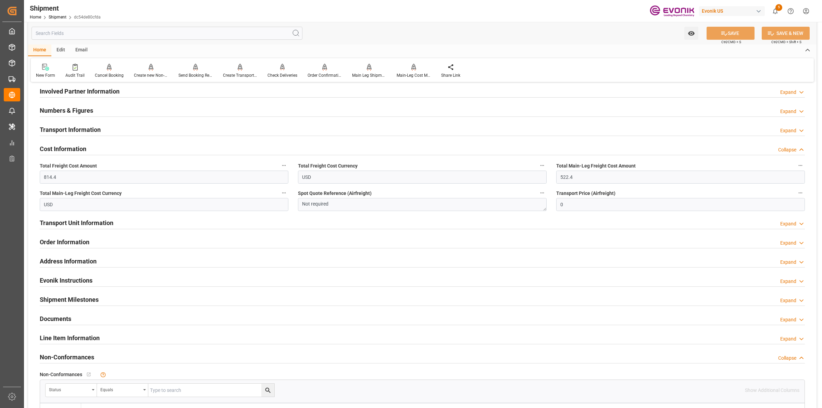
click at [60, 152] on h2 "Cost Information" at bounding box center [63, 148] width 47 height 9
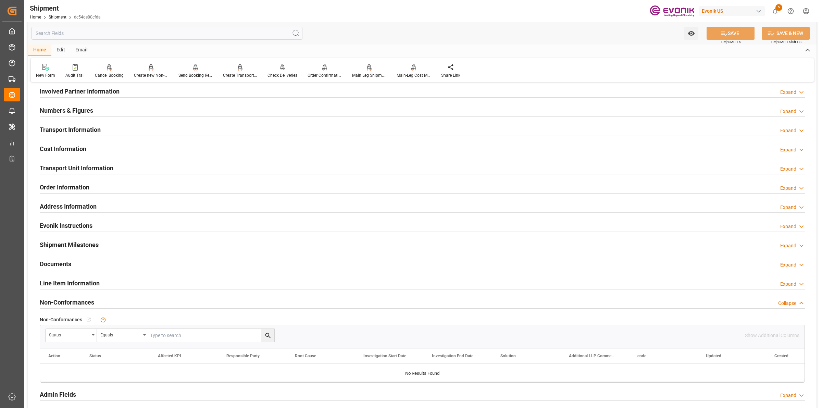
click at [58, 165] on h2 "Transport Unit Information" at bounding box center [77, 167] width 74 height 9
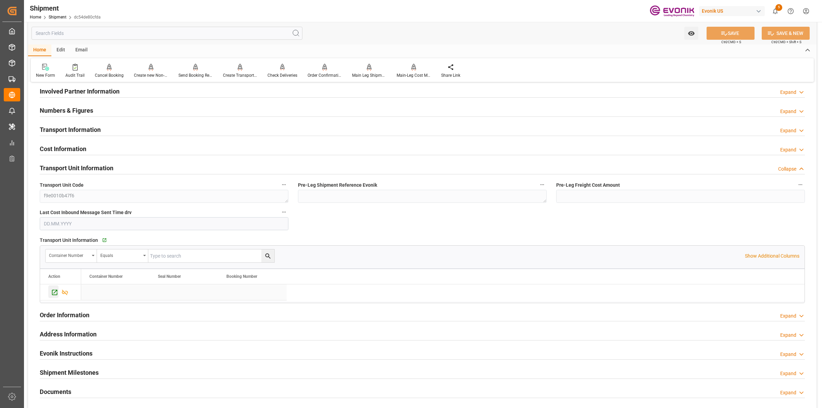
click at [53, 295] on icon "Press SPACE to select this row." at bounding box center [54, 292] width 5 height 5
click at [97, 150] on div "Cost Information Expand" at bounding box center [422, 148] width 765 height 13
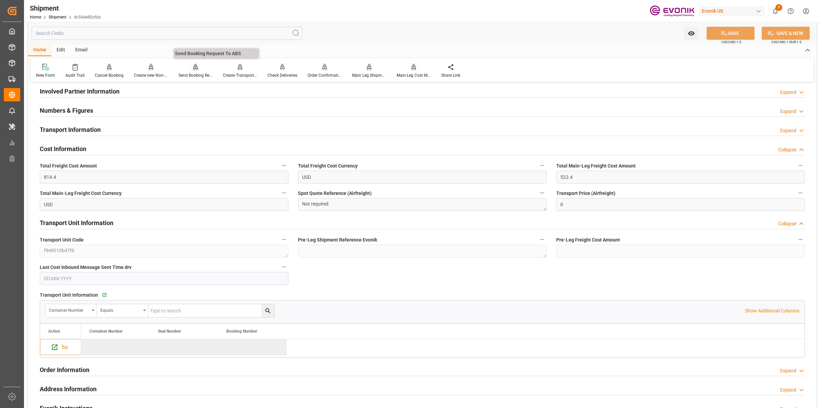
click at [194, 70] on icon at bounding box center [195, 67] width 5 height 7
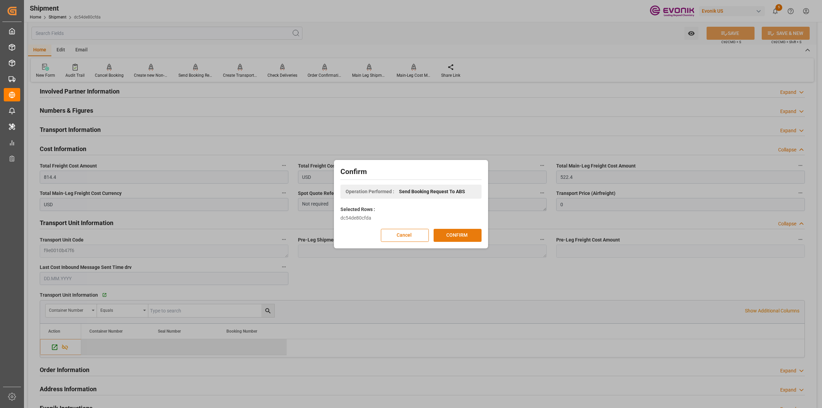
click at [461, 234] on button "CONFIRM" at bounding box center [458, 235] width 48 height 13
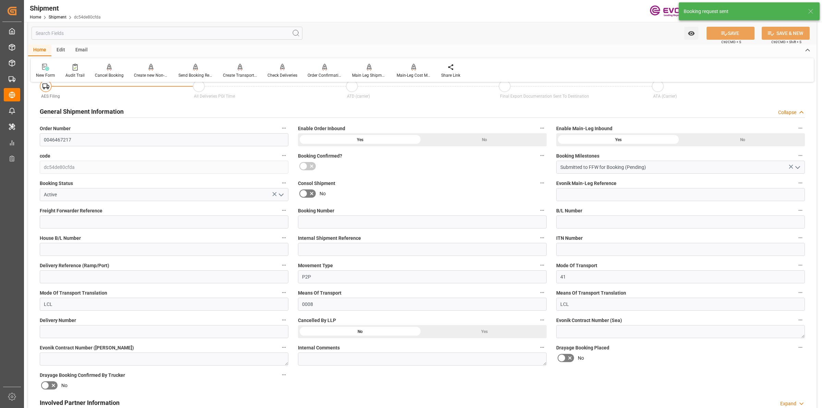
scroll to position [385, 0]
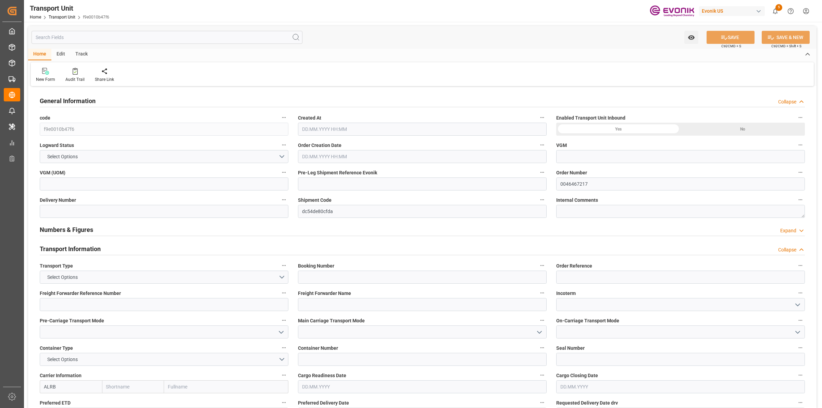
type input "AC Containerline"
type input "Leschaco Inc."
type input "USJAX"
type input "BRSSZ"
type input "3877.12"
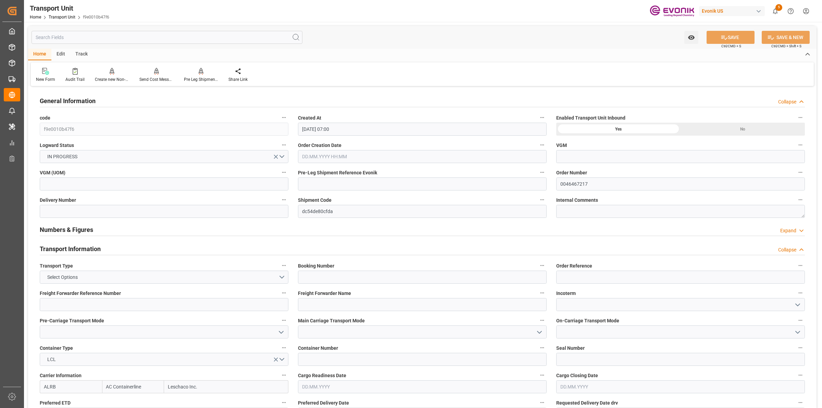
type input "[DATE] 07:00"
type input "[DATE]"
type input "[DATE] 00:00"
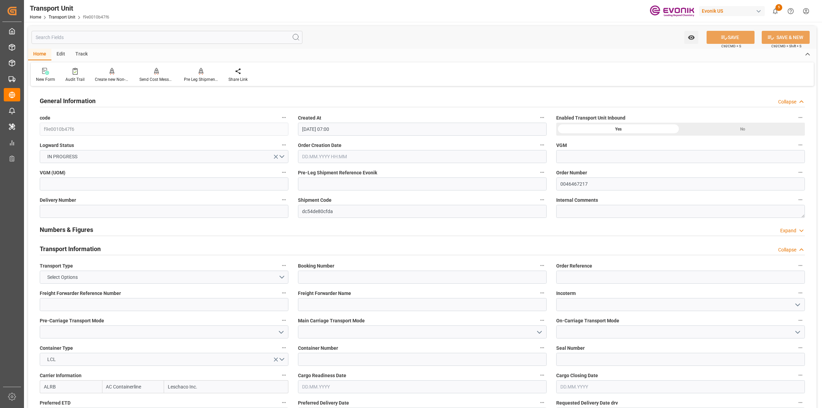
type input "[DATE] 00:00"
click at [124, 34] on input "text" at bounding box center [167, 37] width 271 height 13
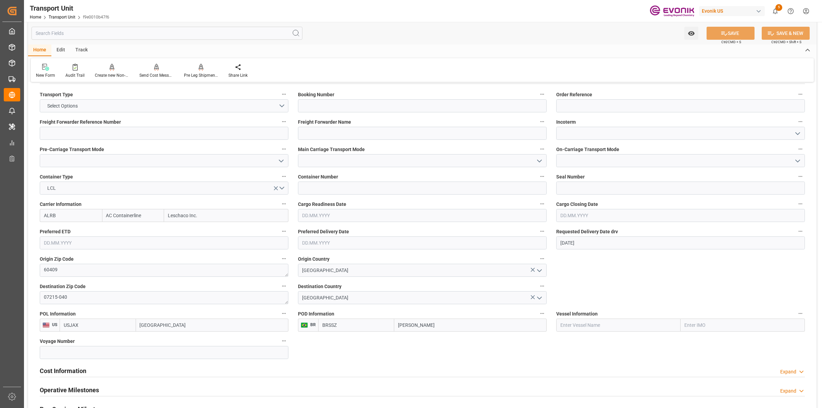
scroll to position [300, 0]
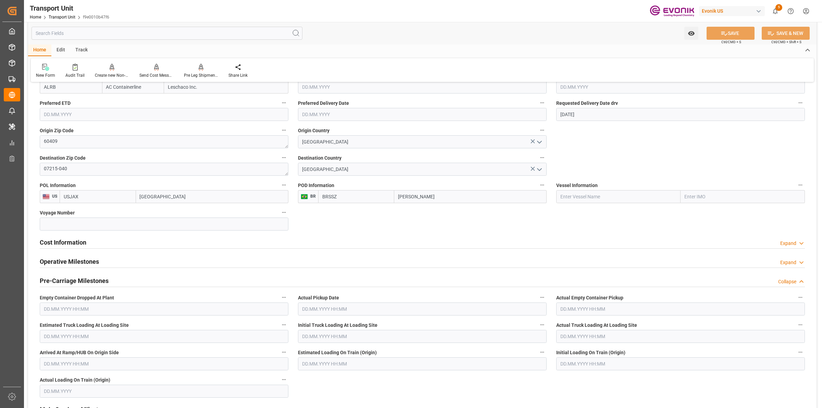
click at [62, 240] on h2 "Cost Information" at bounding box center [63, 242] width 47 height 9
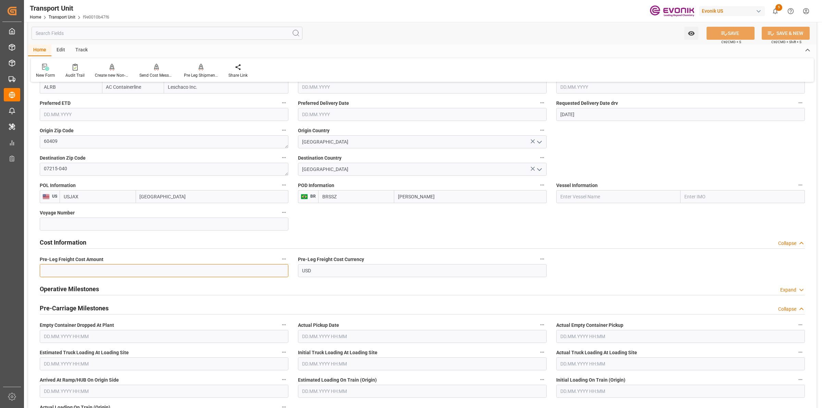
click at [71, 269] on input "text" at bounding box center [164, 270] width 249 height 13
type input "292"
